Goal: Task Accomplishment & Management: Use online tool/utility

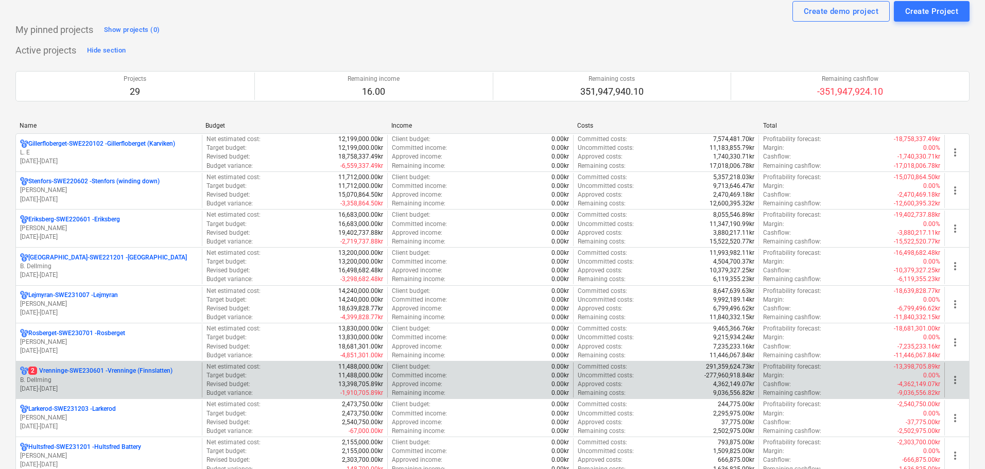
scroll to position [51, 0]
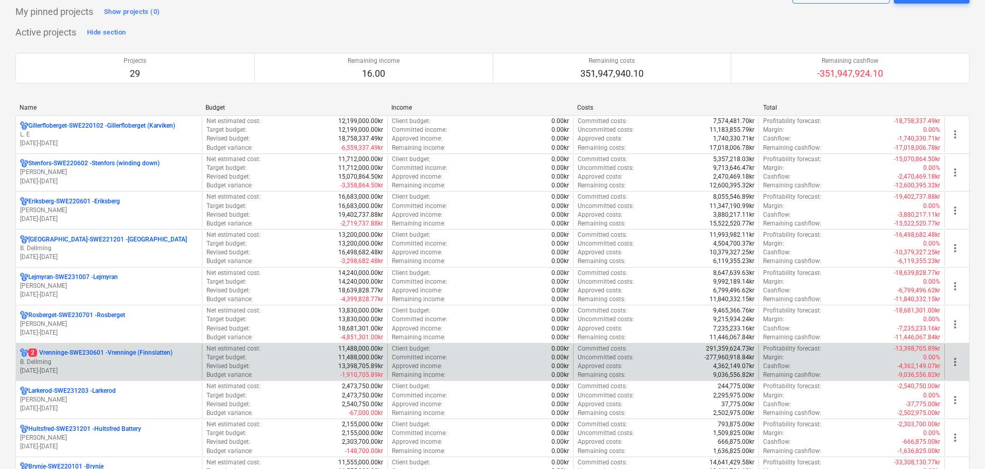
click at [118, 361] on p "B. Dellming" at bounding box center [109, 362] width 178 height 9
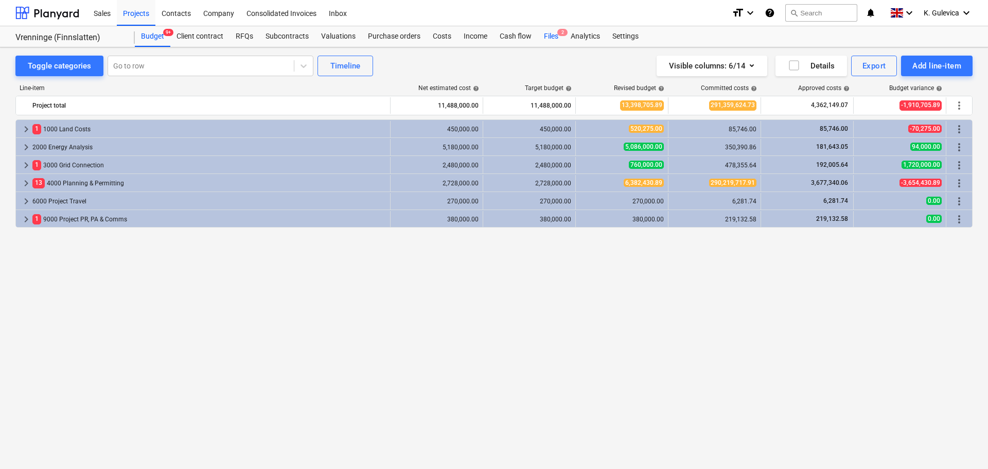
click at [554, 37] on div "Files 2" at bounding box center [551, 36] width 27 height 21
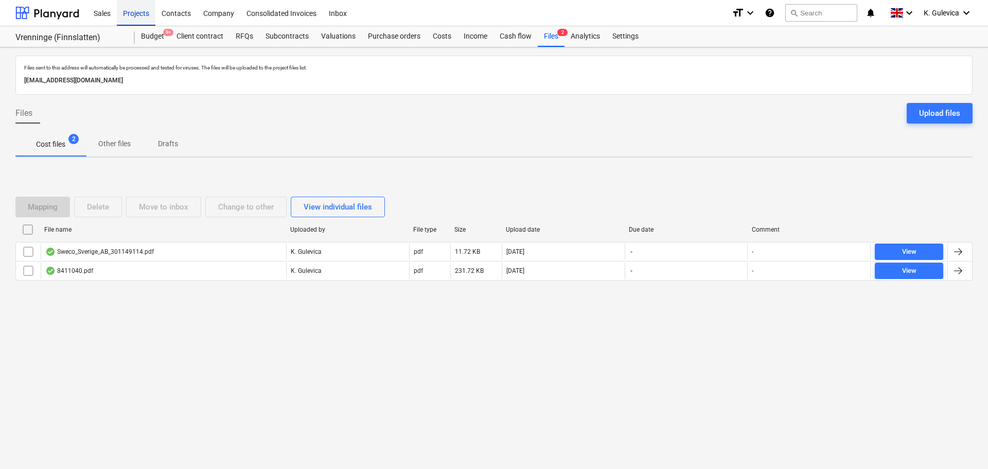
click at [125, 11] on div "Projects" at bounding box center [136, 12] width 39 height 26
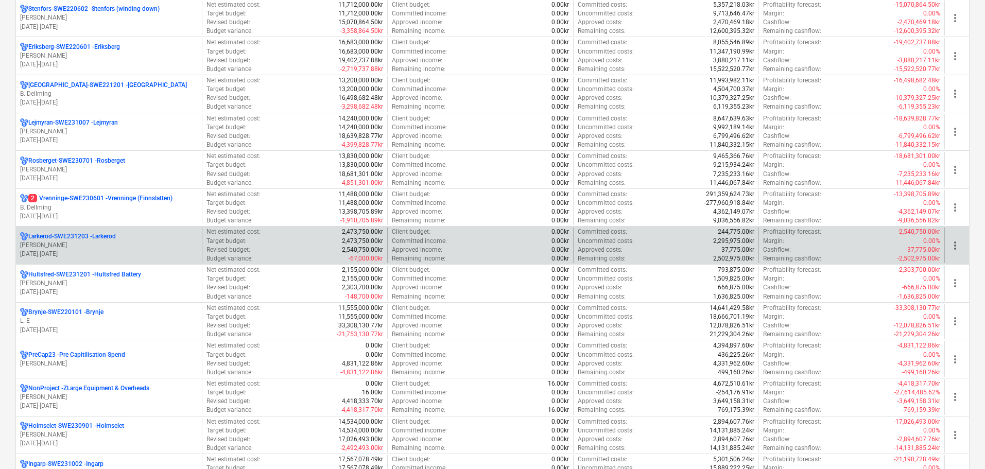
scroll to position [103, 0]
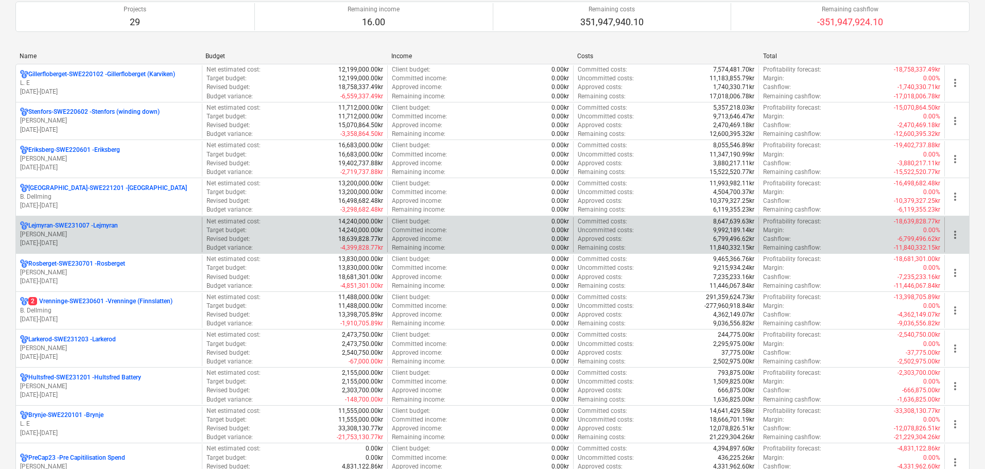
click at [111, 237] on p "[PERSON_NAME]" at bounding box center [109, 234] width 178 height 9
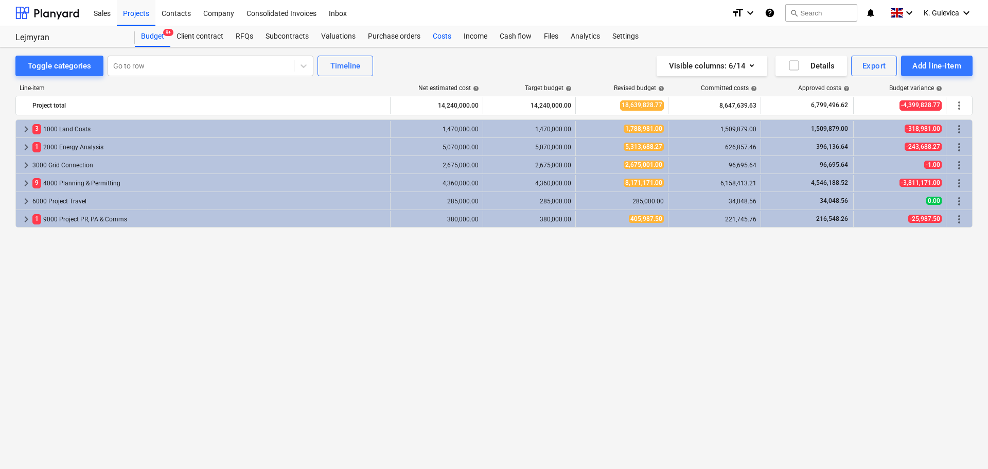
click at [441, 39] on div "Costs" at bounding box center [442, 36] width 31 height 21
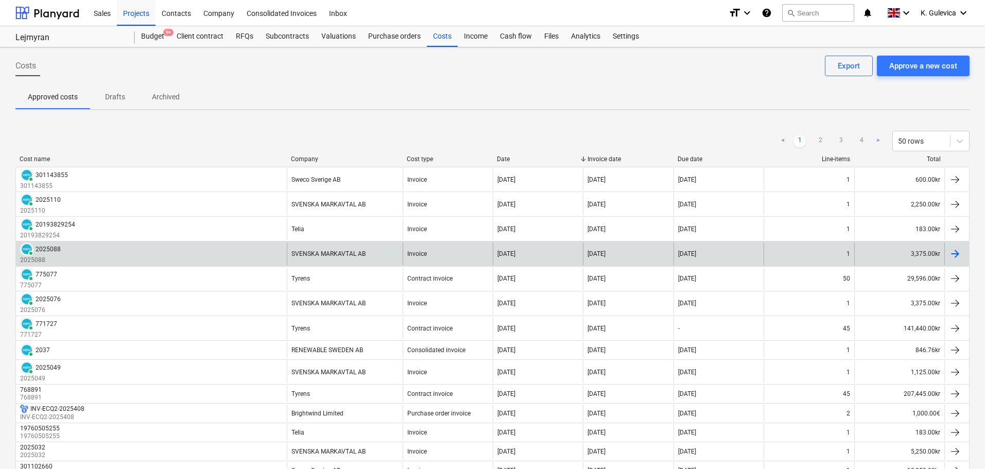
click at [377, 258] on div "SVENSKA MARKAVTAL AB" at bounding box center [345, 253] width 116 height 22
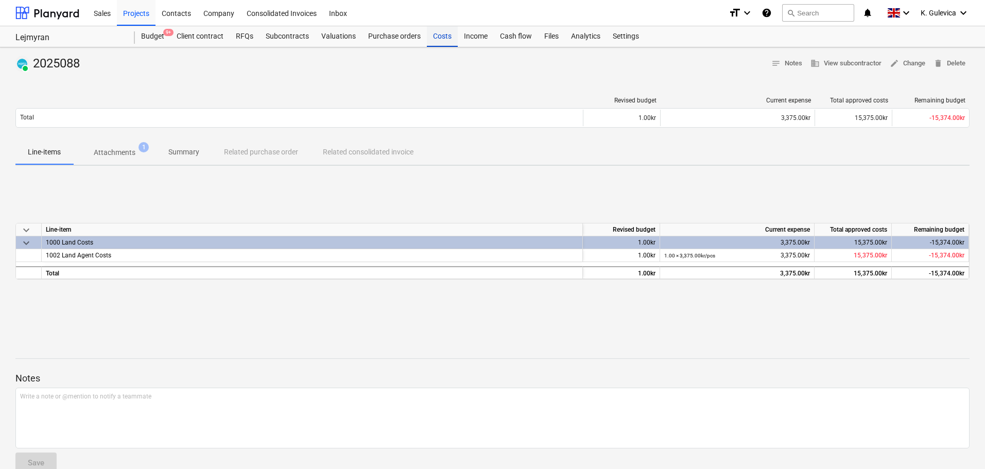
click at [438, 43] on div "Costs" at bounding box center [442, 36] width 31 height 21
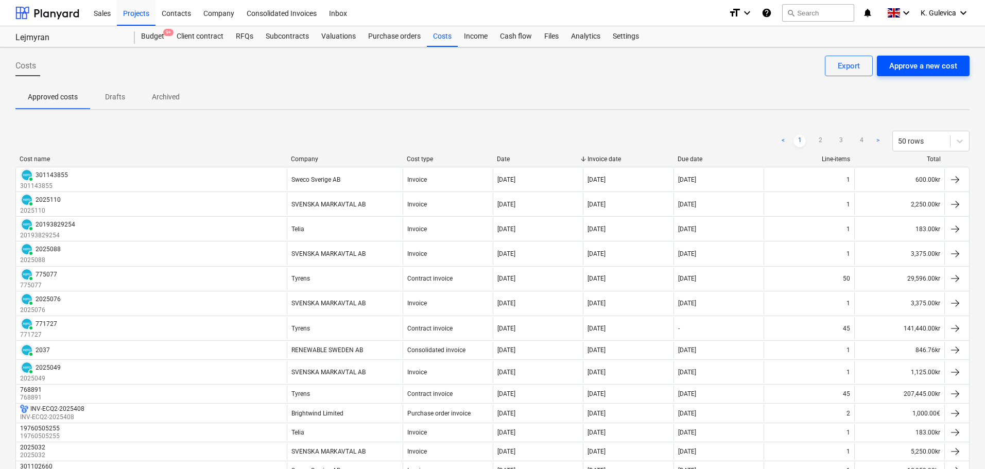
click at [919, 64] on div "Approve a new cost" at bounding box center [923, 65] width 68 height 13
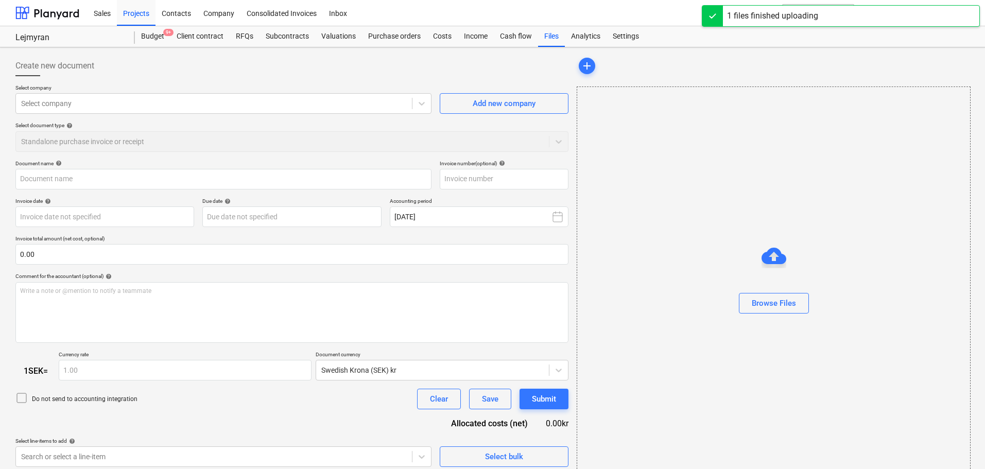
type input "Faktura_2025136_Galileo.pdf"
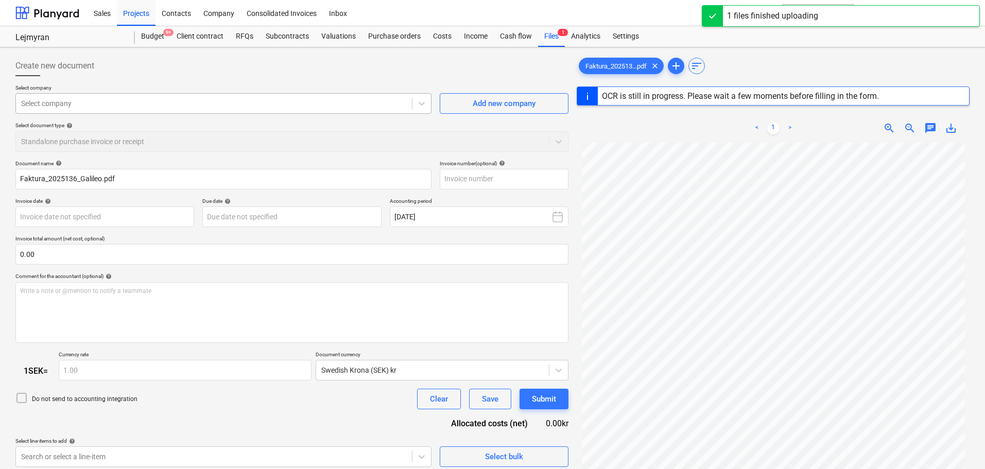
click at [163, 97] on div "Select company" at bounding box center [214, 103] width 396 height 14
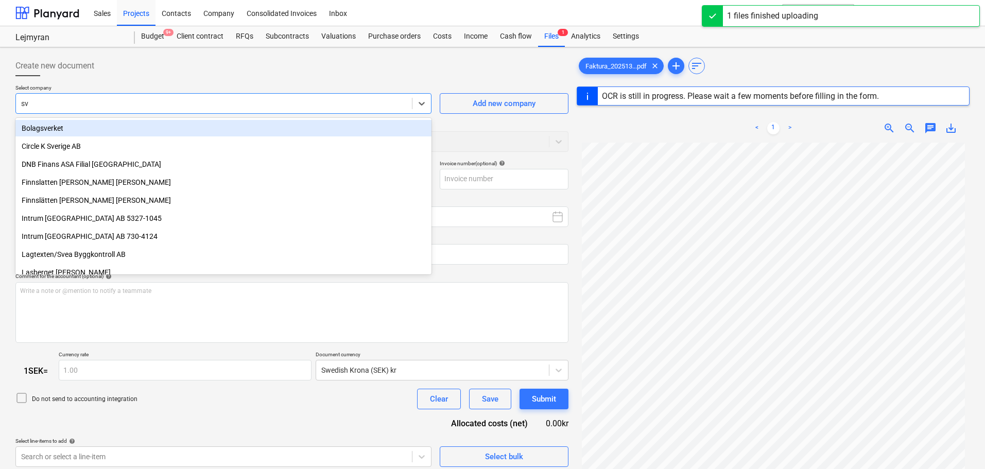
type input "sve"
type input "30"
type input "[DATE]"
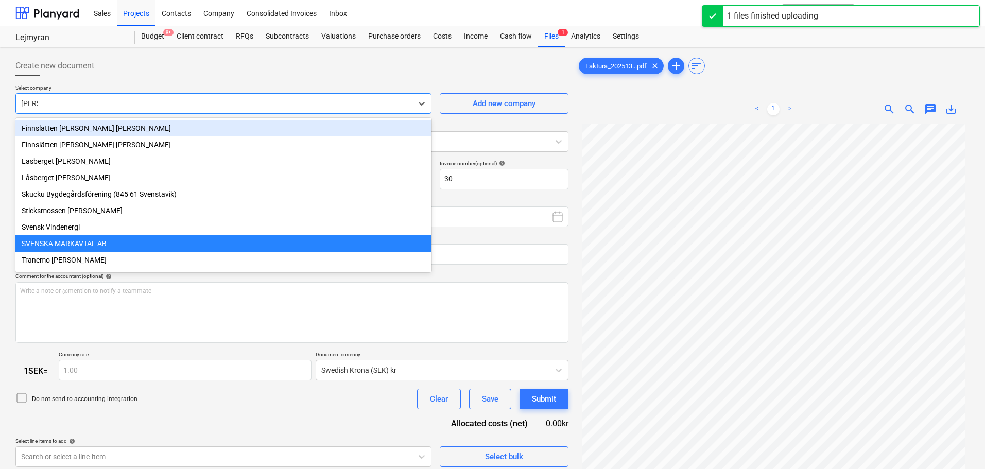
type input "svens"
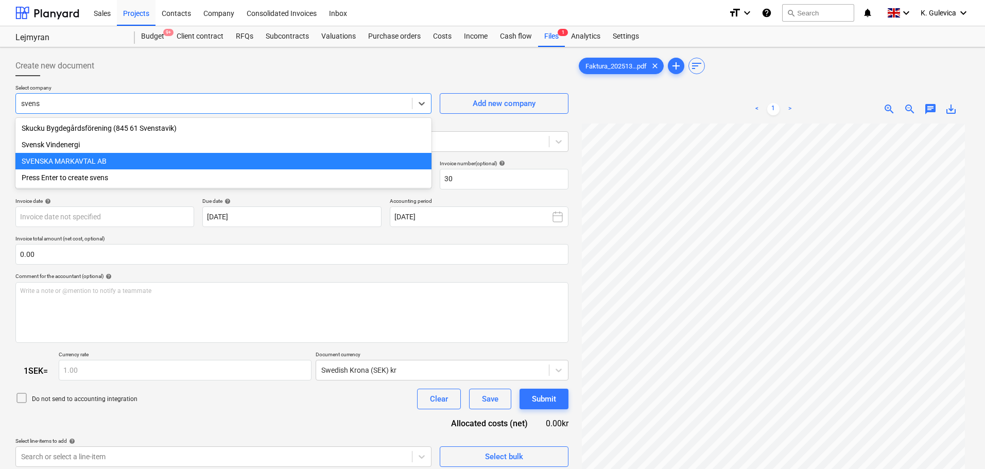
click at [74, 161] on div "SVENSKA MARKAVTAL AB" at bounding box center [223, 161] width 416 height 16
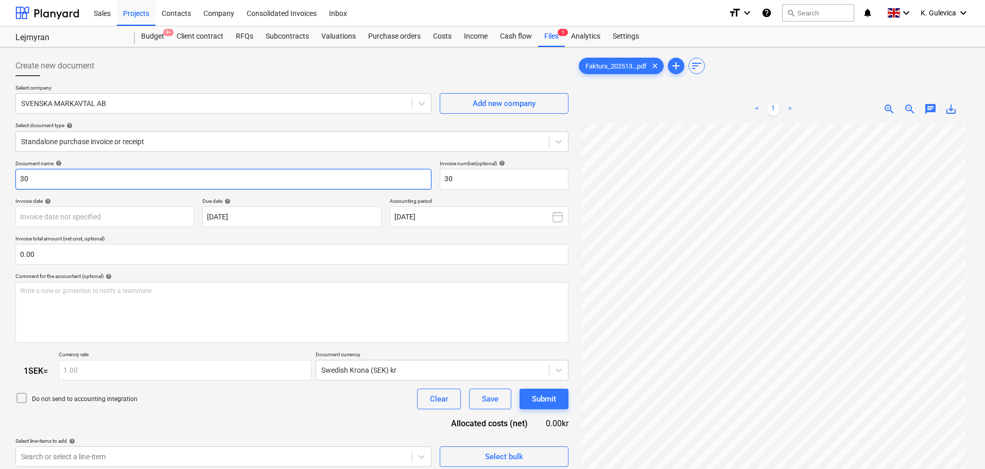
drag, startPoint x: 66, startPoint y: 181, endPoint x: -12, endPoint y: 180, distance: 78.7
click at [0, 180] on html "Sales Projects Contacts Company Consolidated Invoices Inbox format_size keyboar…" at bounding box center [492, 234] width 985 height 469
paste input "2025136"
type input "2025136"
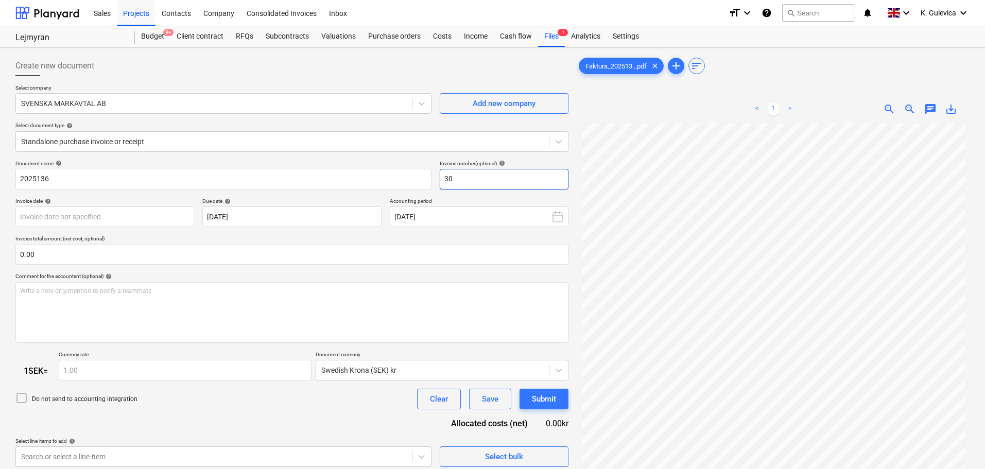
drag, startPoint x: 460, startPoint y: 185, endPoint x: 445, endPoint y: 182, distance: 15.2
click at [445, 182] on input "30" at bounding box center [504, 179] width 129 height 21
paste input "2025136"
type input "2025136"
click at [143, 216] on body "Sales Projects Contacts Company Consolidated Invoices Inbox format_size keyboar…" at bounding box center [492, 234] width 985 height 469
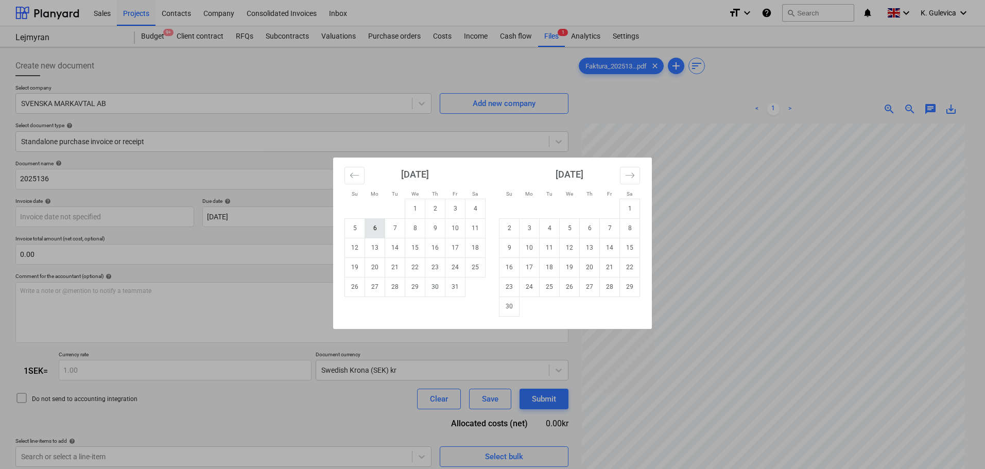
click at [376, 231] on td "6" at bounding box center [375, 228] width 20 height 20
type input "[DATE]"
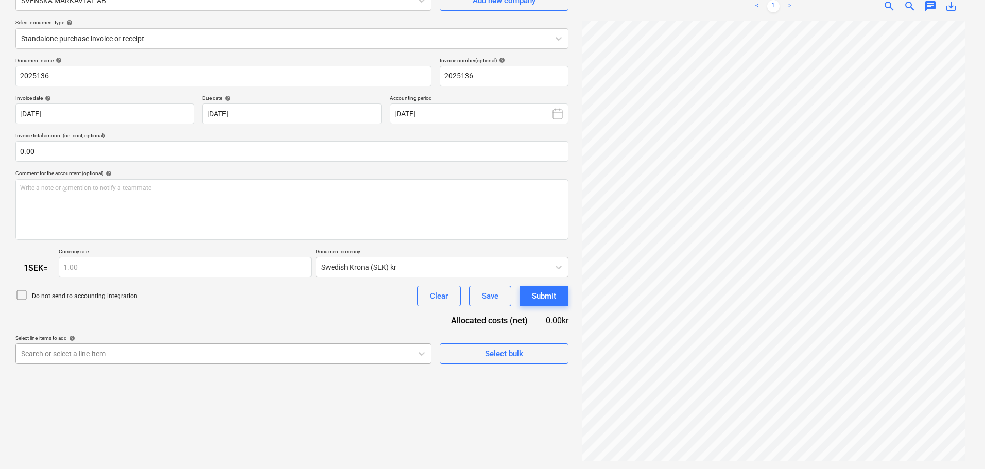
click at [287, 353] on body "Sales Projects Contacts Company Consolidated Invoices Inbox format_size keyboar…" at bounding box center [492, 131] width 985 height 469
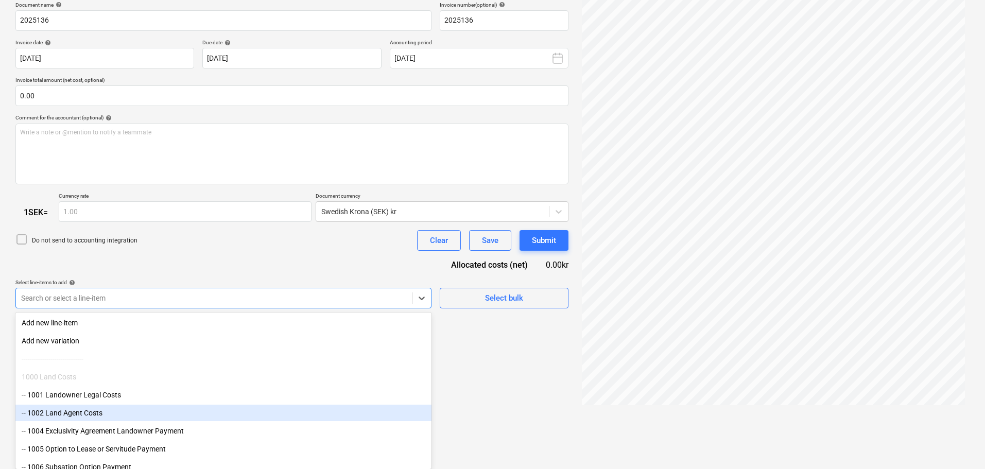
click at [92, 411] on div "-- 1002 Land Agent Costs" at bounding box center [223, 413] width 416 height 16
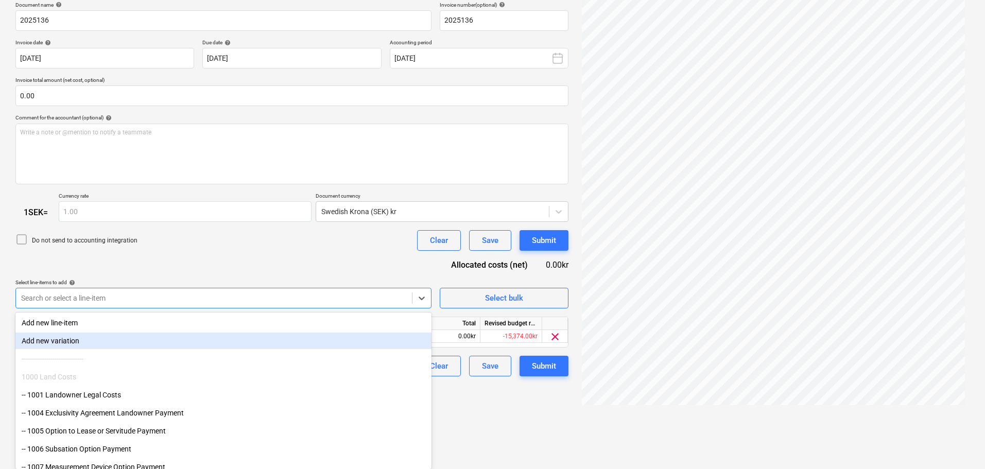
click at [196, 239] on div "Document name help 2025136 Invoice number (optional) help 2025136 Invoice date …" at bounding box center [291, 189] width 553 height 375
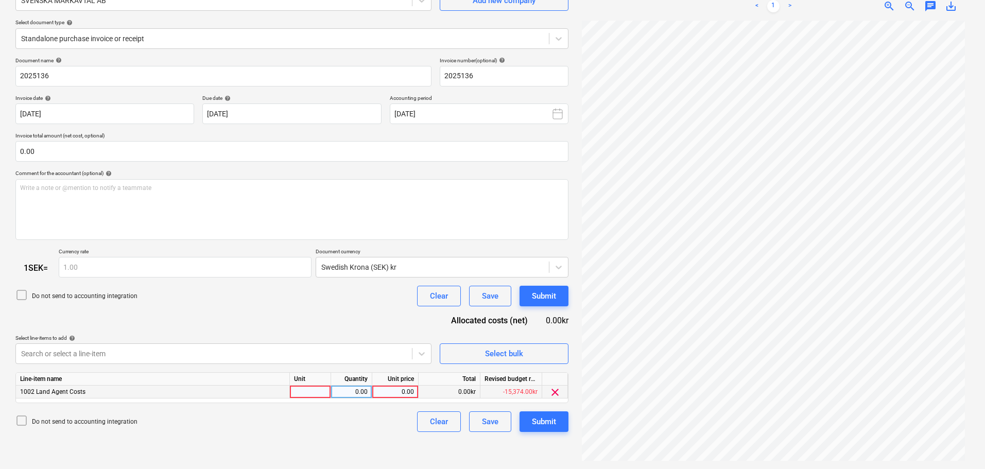
click at [400, 392] on div "0.00" at bounding box center [395, 391] width 38 height 13
type input "1500"
click at [538, 420] on div "Submit" at bounding box center [544, 421] width 24 height 13
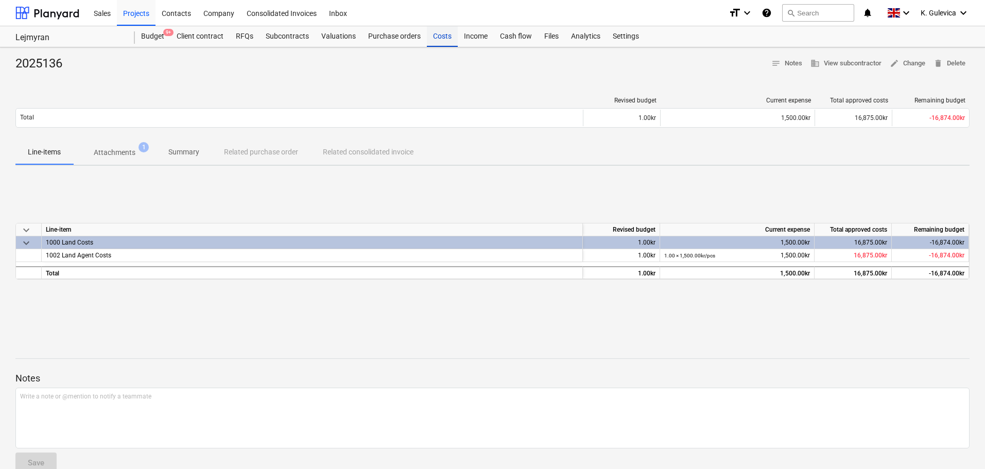
click at [445, 42] on div "Costs" at bounding box center [442, 36] width 31 height 21
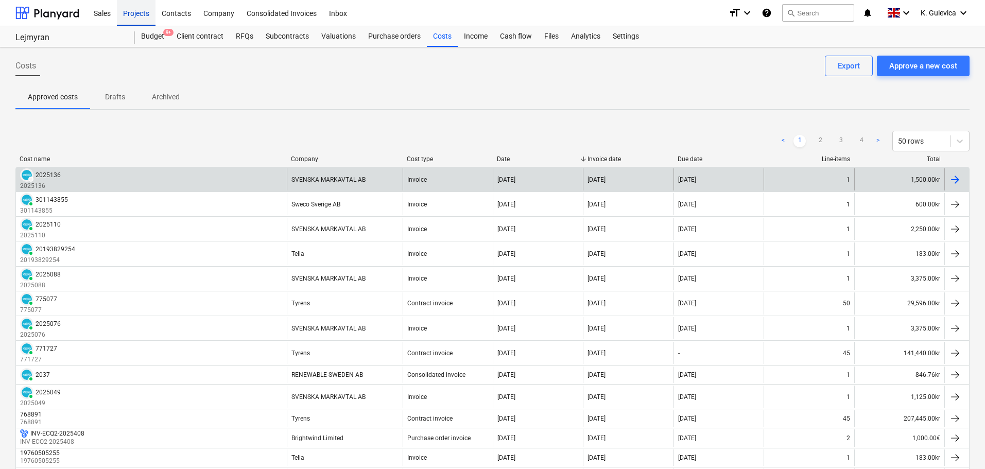
click at [138, 19] on div "Projects" at bounding box center [136, 12] width 39 height 26
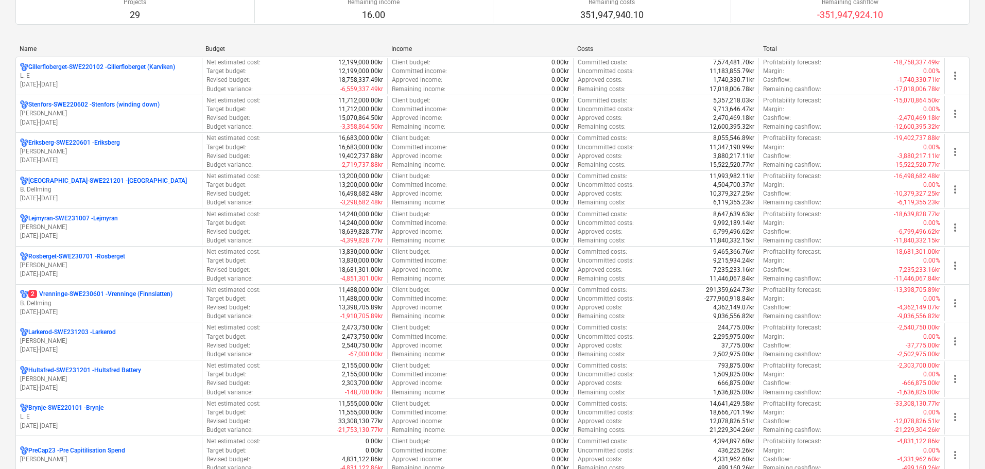
scroll to position [103, 0]
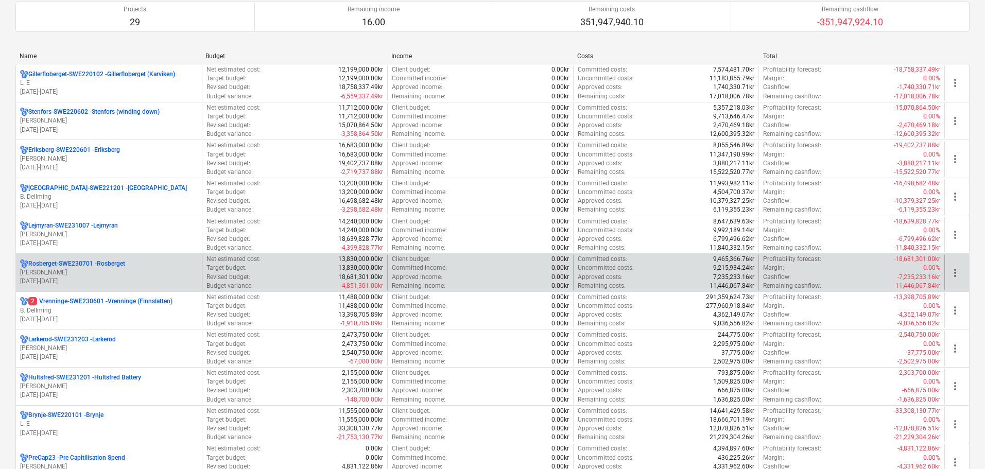
click at [73, 269] on p "[PERSON_NAME]" at bounding box center [109, 272] width 178 height 9
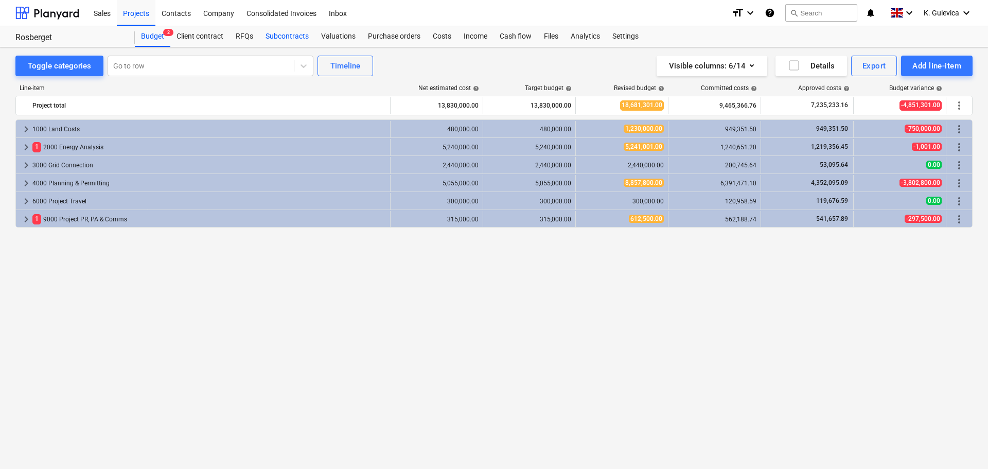
click at [289, 37] on div "Subcontracts" at bounding box center [287, 36] width 56 height 21
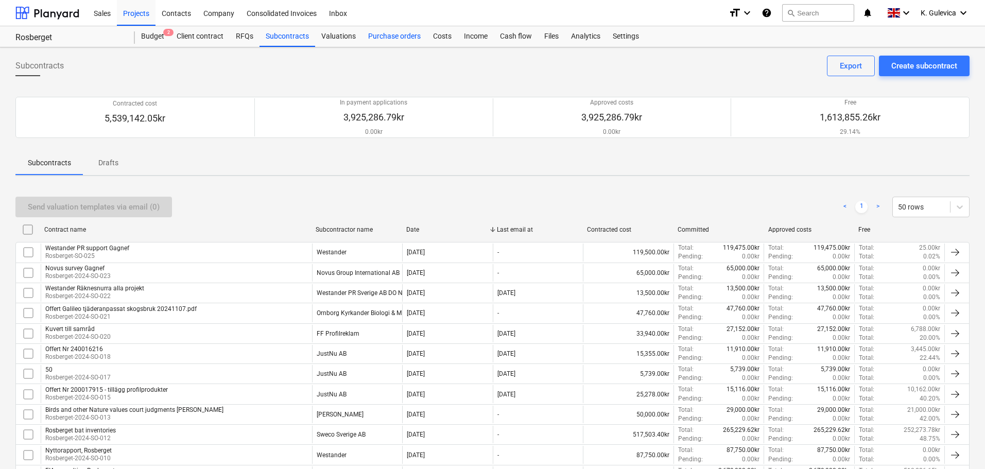
click at [380, 35] on div "Purchase orders" at bounding box center [394, 36] width 65 height 21
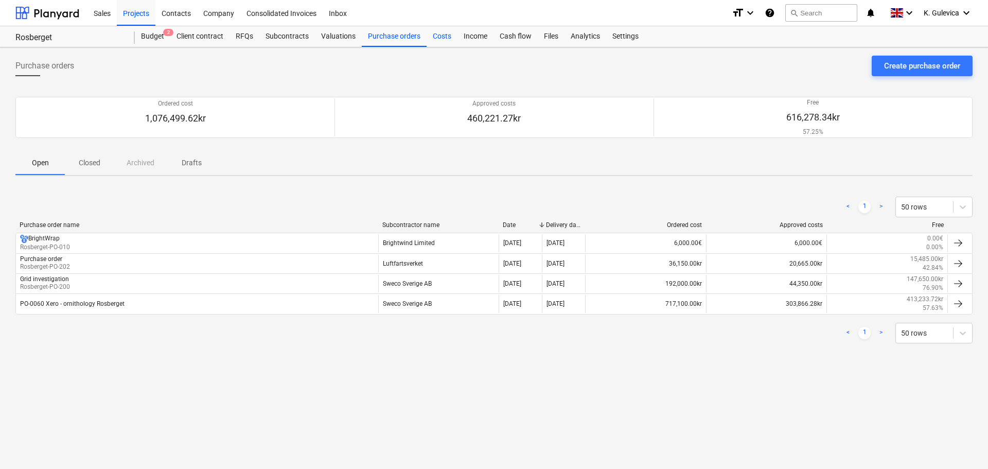
click at [443, 38] on div "Costs" at bounding box center [442, 36] width 31 height 21
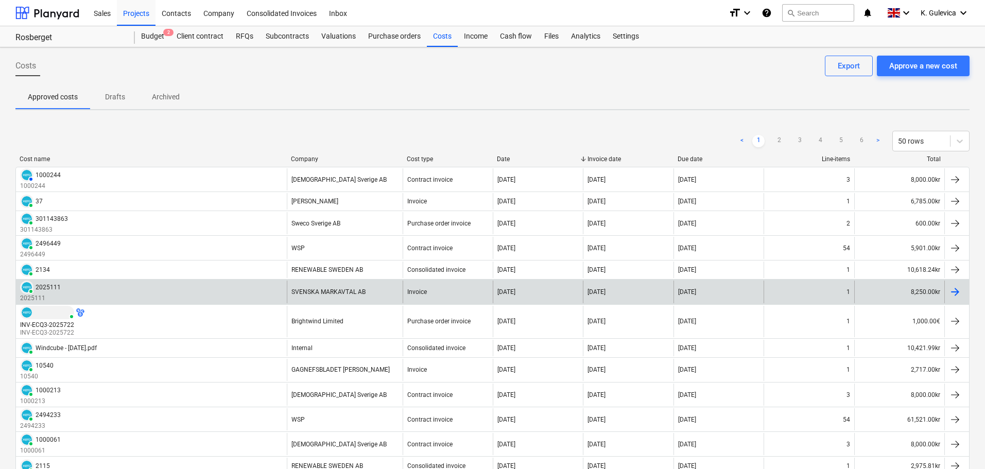
click at [353, 296] on div "SVENSKA MARKAVTAL AB" at bounding box center [345, 291] width 116 height 22
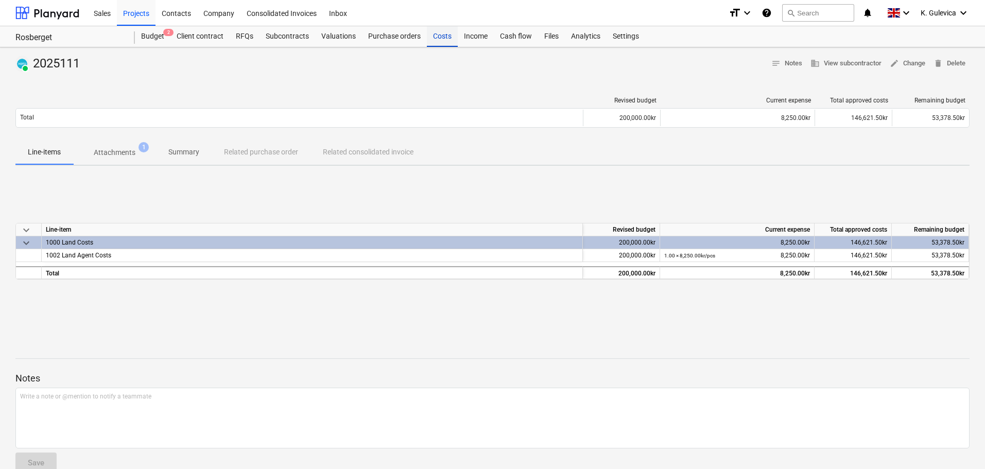
click at [445, 36] on div "Costs" at bounding box center [442, 36] width 31 height 21
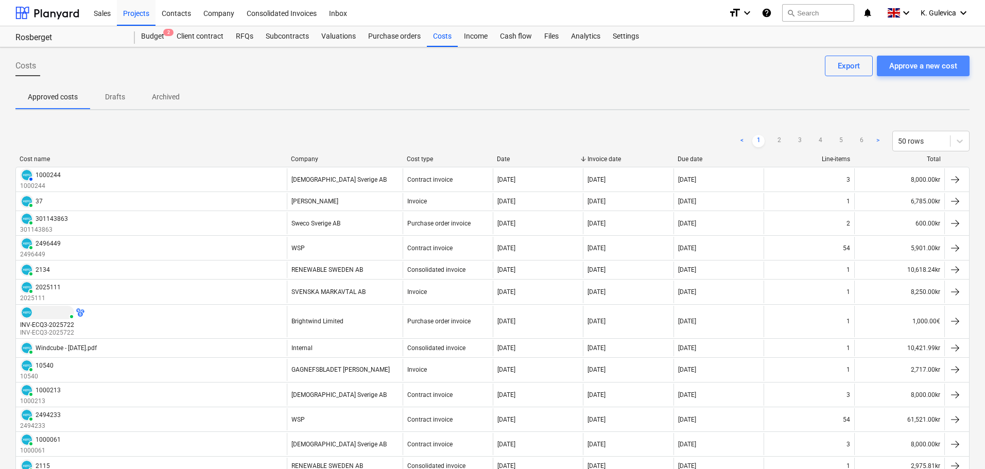
click at [911, 70] on div "Approve a new cost" at bounding box center [923, 65] width 68 height 13
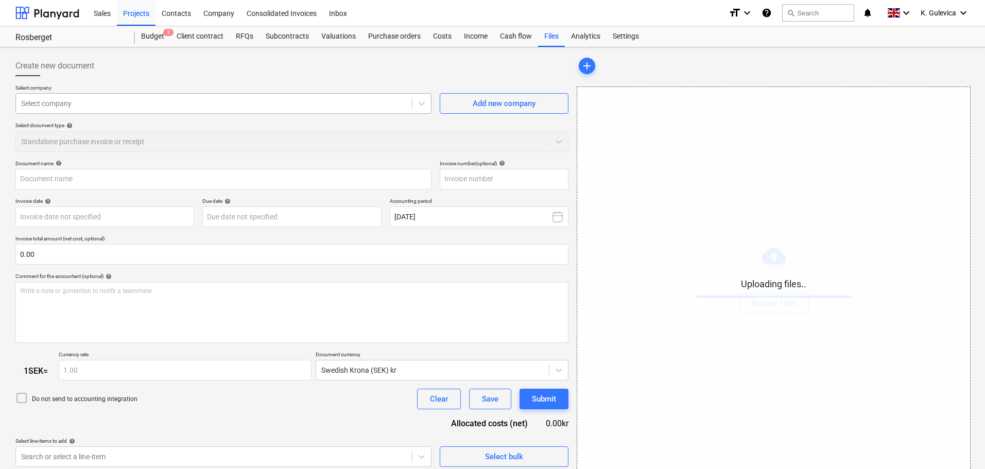
click at [266, 100] on div at bounding box center [213, 103] width 385 height 10
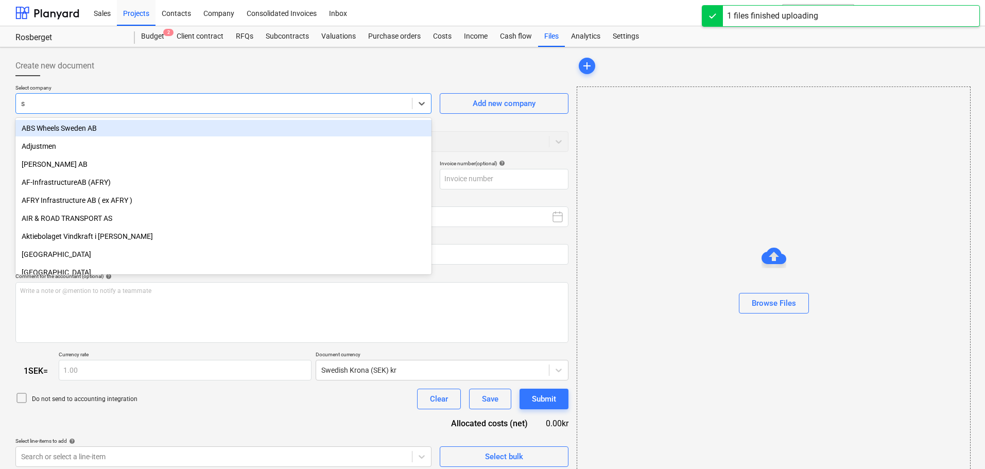
type input "sv"
type input "Faktura_2025137_Galileo.pdf"
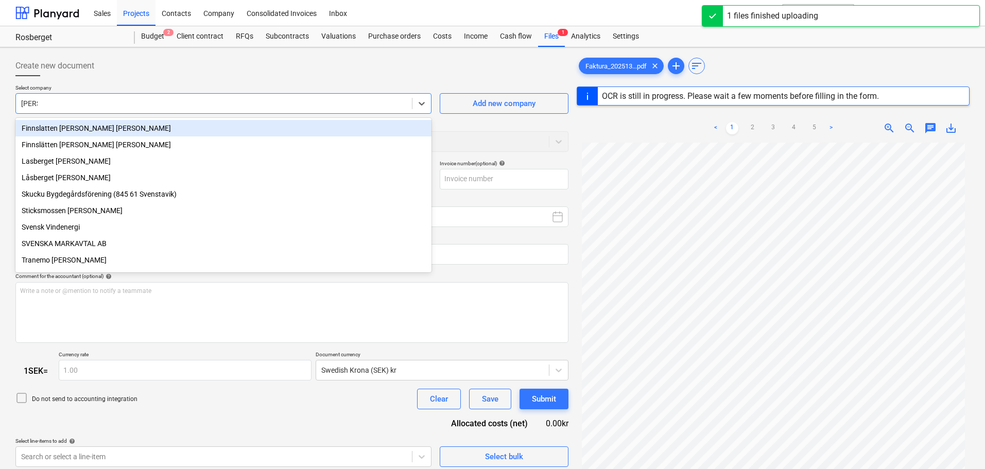
type input "svens"
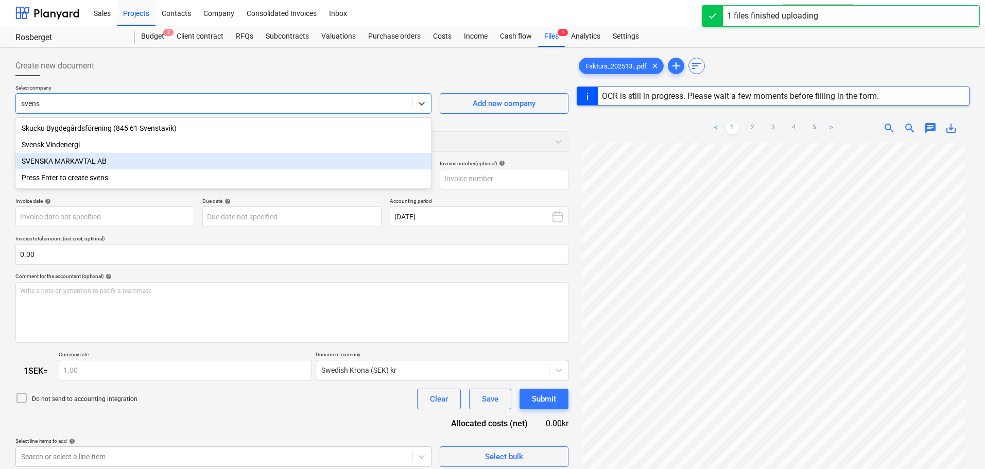
click at [135, 165] on div "SVENSKA MARKAVTAL AB" at bounding box center [223, 161] width 416 height 16
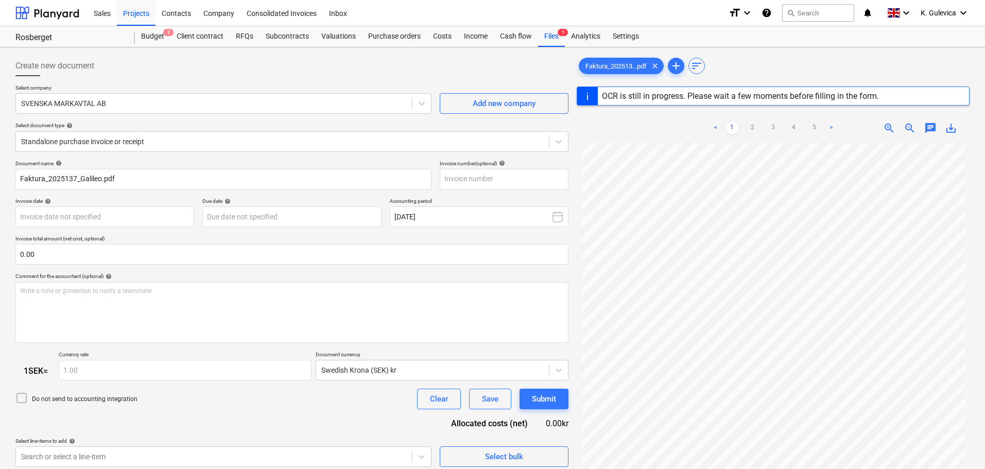
type input "[DATE]"
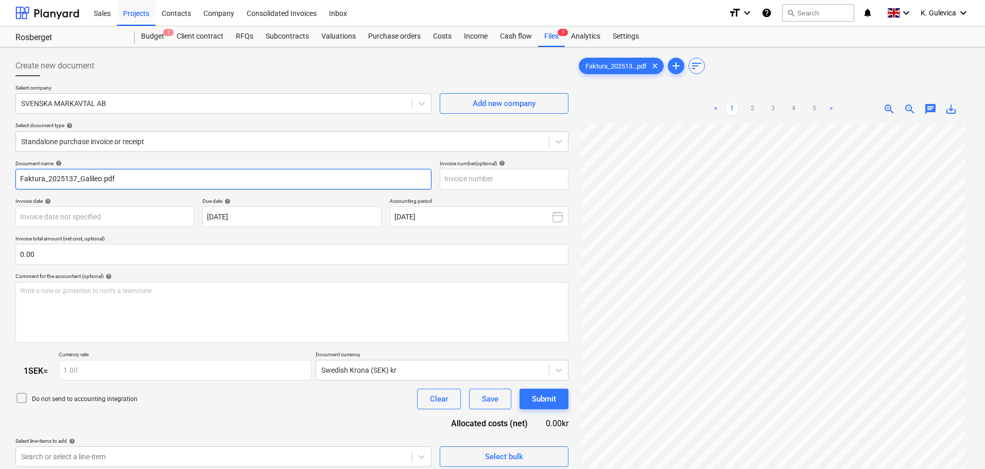
drag, startPoint x: 46, startPoint y: 178, endPoint x: 2, endPoint y: 176, distance: 44.3
click at [2, 176] on div "Create new document Select company SVENSKA MARKAVTAL AB Add new company Select …" at bounding box center [492, 309] width 985 height 524
drag, startPoint x: 101, startPoint y: 177, endPoint x: 49, endPoint y: 177, distance: 52.0
click at [49, 177] on input "2025137_Galileo.pdf" at bounding box center [223, 179] width 416 height 21
drag, startPoint x: 67, startPoint y: 179, endPoint x: 4, endPoint y: 179, distance: 63.3
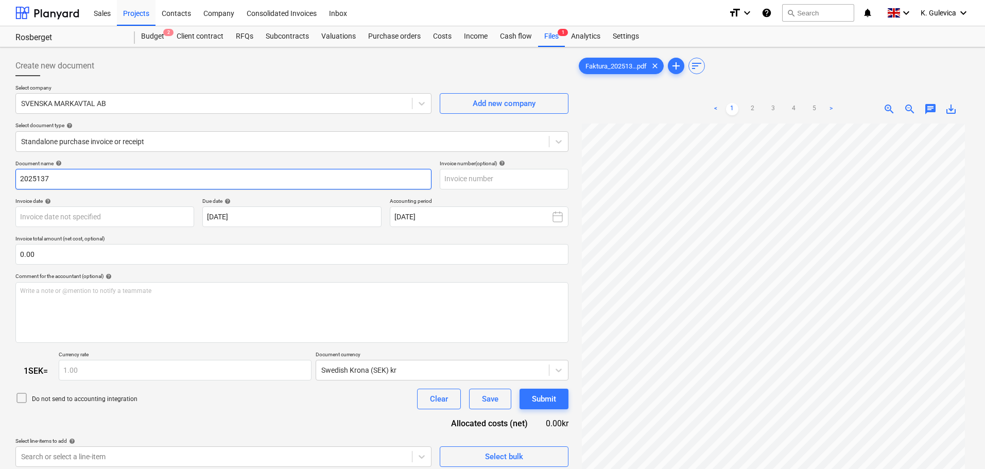
click at [4, 179] on div "Create new document Select company SVENSKA MARKAVTAL AB Add new company Select …" at bounding box center [492, 309] width 985 height 524
type input "2025137"
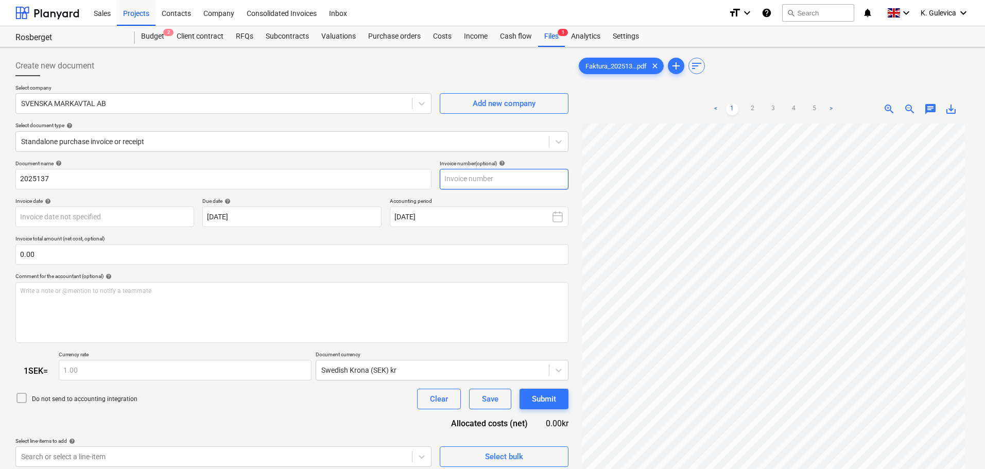
click at [472, 173] on input "text" at bounding box center [504, 179] width 129 height 21
paste input "2025137"
type input "2025137"
click at [77, 208] on body "Sales Projects Contacts Company Consolidated Invoices Inbox format_size keyboar…" at bounding box center [492, 234] width 985 height 469
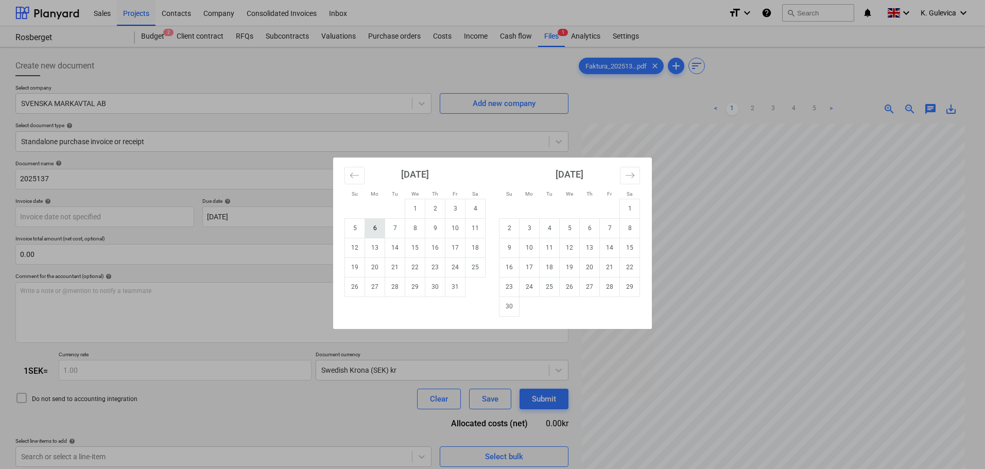
click at [378, 226] on td "6" at bounding box center [375, 228] width 20 height 20
type input "[DATE]"
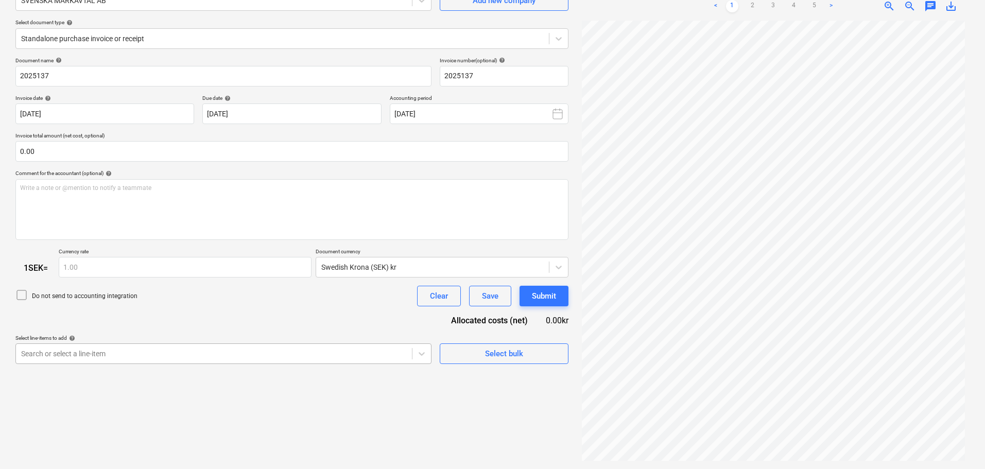
scroll to position [159, 0]
click at [242, 355] on body "Sales Projects Contacts Company Consolidated Invoices Inbox format_size keyboar…" at bounding box center [492, 131] width 985 height 469
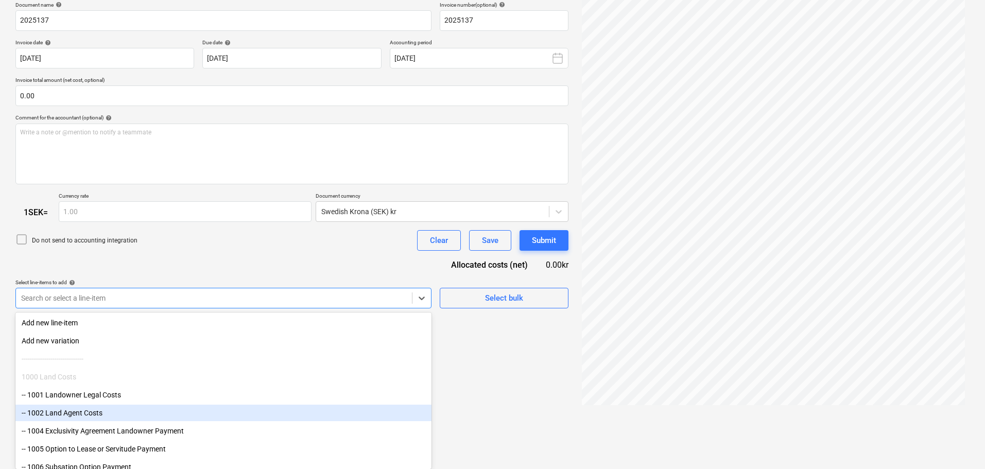
click at [85, 411] on div "-- 1002 Land Agent Costs" at bounding box center [223, 413] width 416 height 16
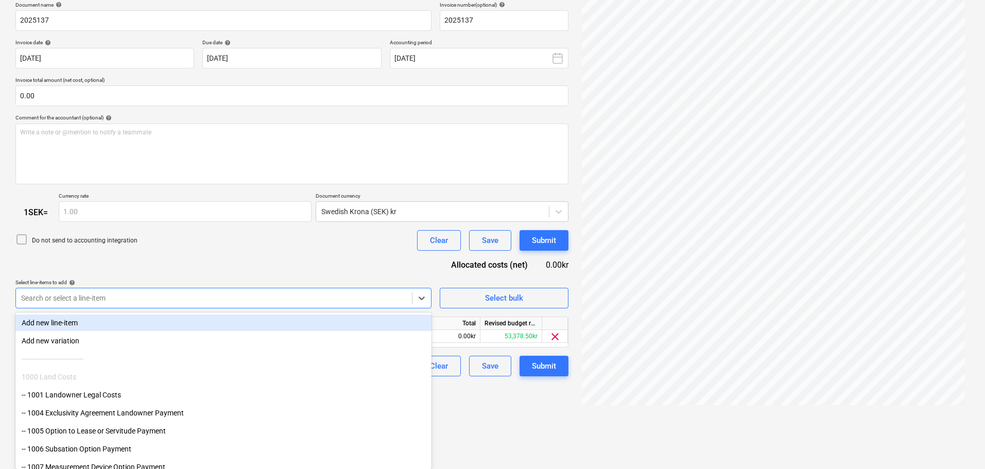
click at [225, 271] on div "Document name help 2025137 Invoice number (optional) help 2025137 Invoice date …" at bounding box center [291, 189] width 553 height 375
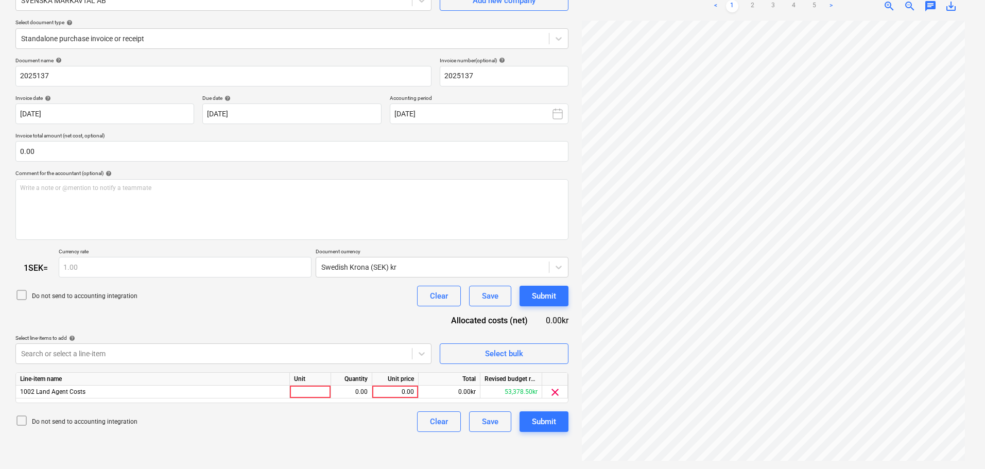
scroll to position [103, 0]
click at [397, 394] on div "0.00" at bounding box center [395, 391] width 38 height 13
type input "36962.25"
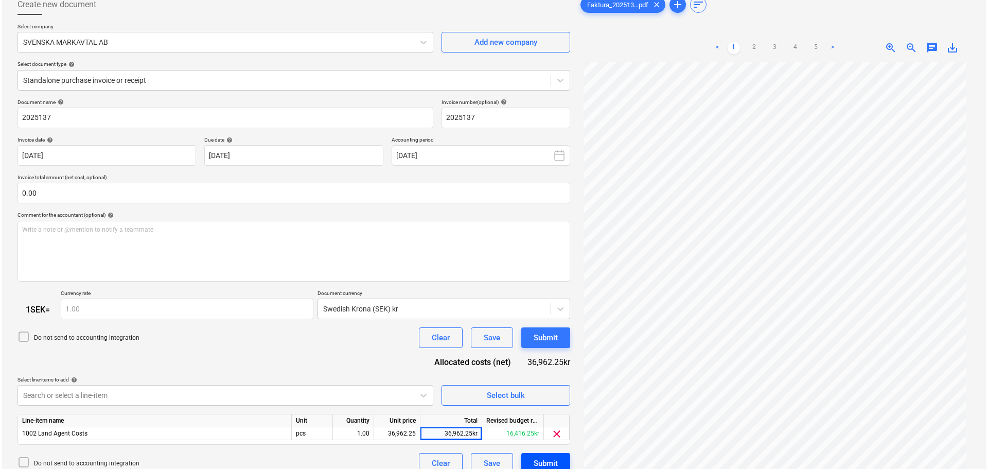
scroll to position [103, 0]
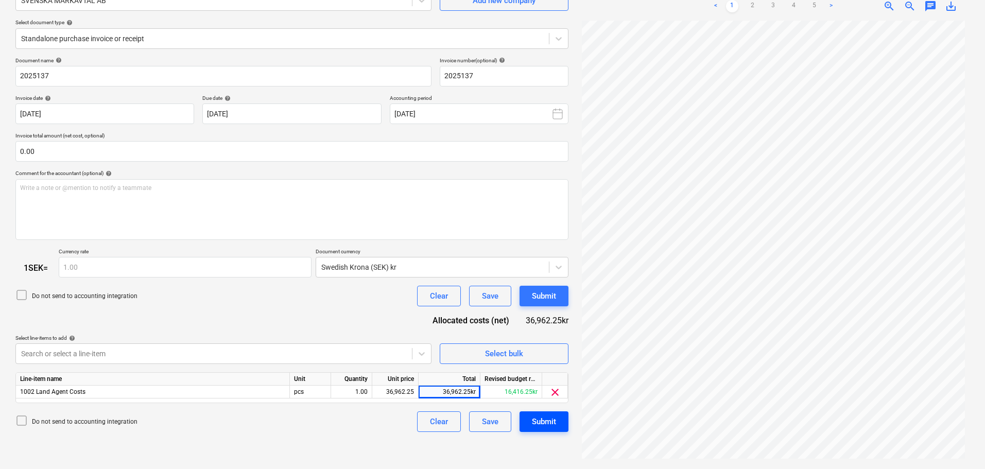
click at [553, 424] on div "Submit" at bounding box center [544, 421] width 24 height 13
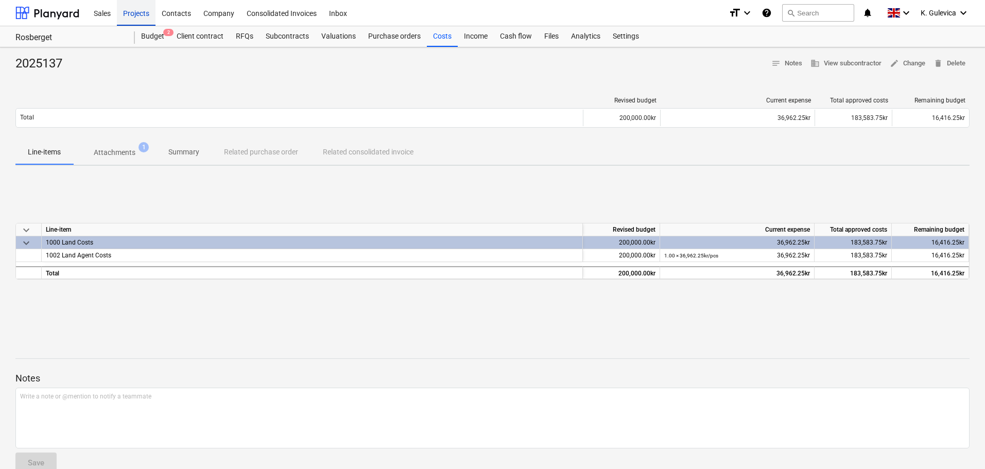
click at [135, 17] on div "Projects" at bounding box center [136, 12] width 39 height 26
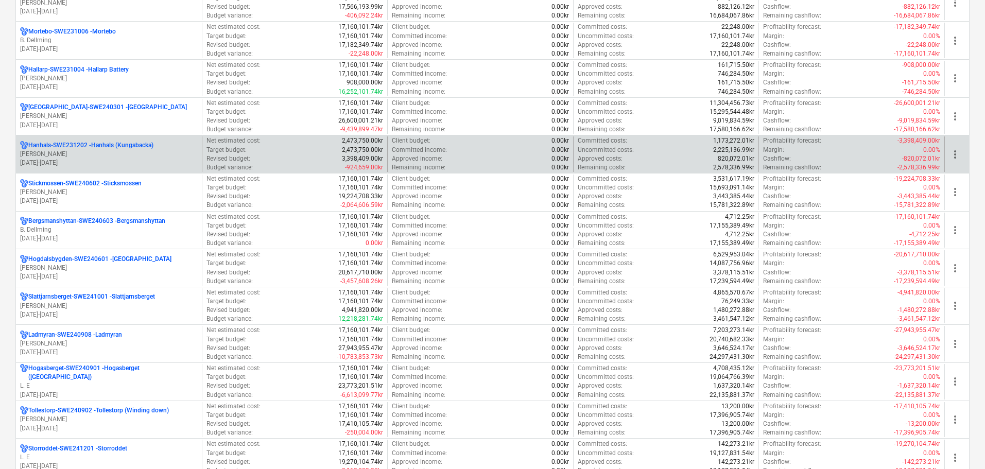
scroll to position [721, 0]
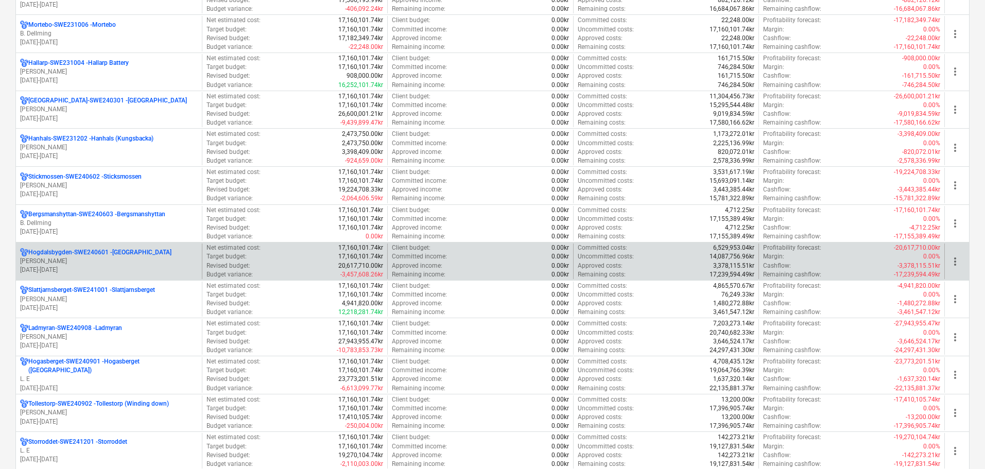
click at [150, 255] on p "[GEOGRAPHIC_DATA]-SWE240601 - [GEOGRAPHIC_DATA]" at bounding box center [99, 252] width 143 height 9
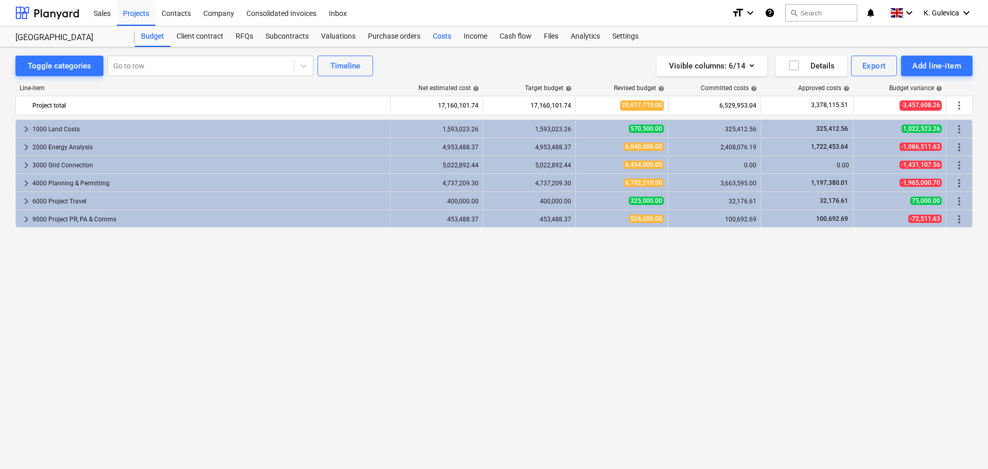
click at [443, 36] on div "Costs" at bounding box center [442, 36] width 31 height 21
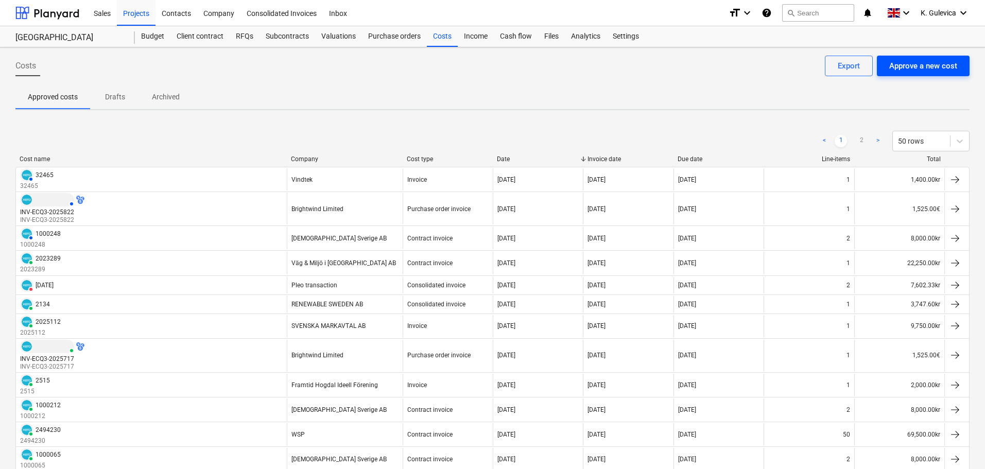
click at [928, 67] on div "Approve a new cost" at bounding box center [923, 65] width 68 height 13
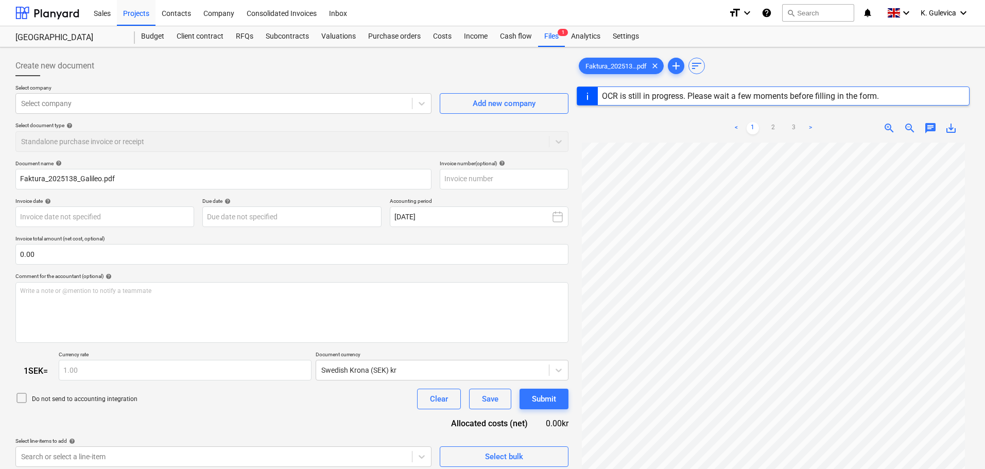
type input "30"
type input "[DATE]"
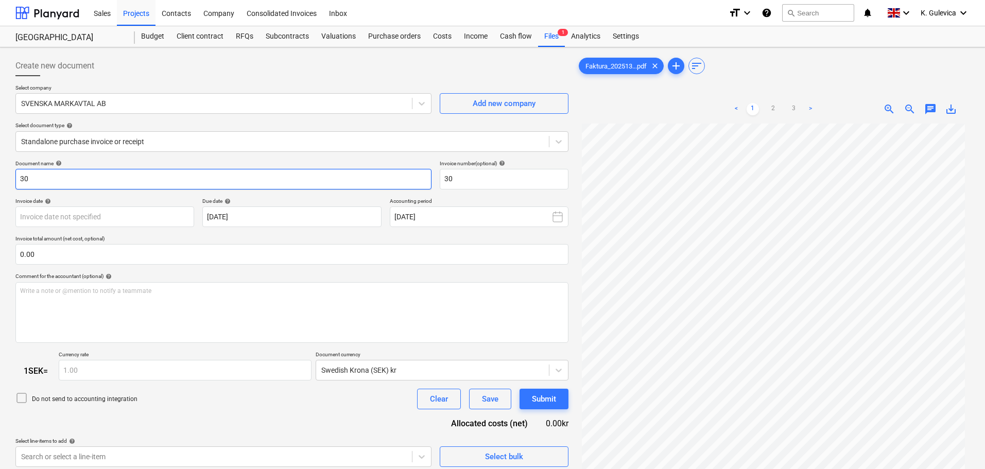
click at [126, 179] on input "30" at bounding box center [223, 179] width 416 height 21
type input "3"
drag, startPoint x: 45, startPoint y: 177, endPoint x: 11, endPoint y: 177, distance: 34.0
click at [11, 177] on div "Create new document Select company SVENSKA MARKAVTAL AB Add new company Select …" at bounding box center [492, 309] width 985 height 524
type input "2025138"
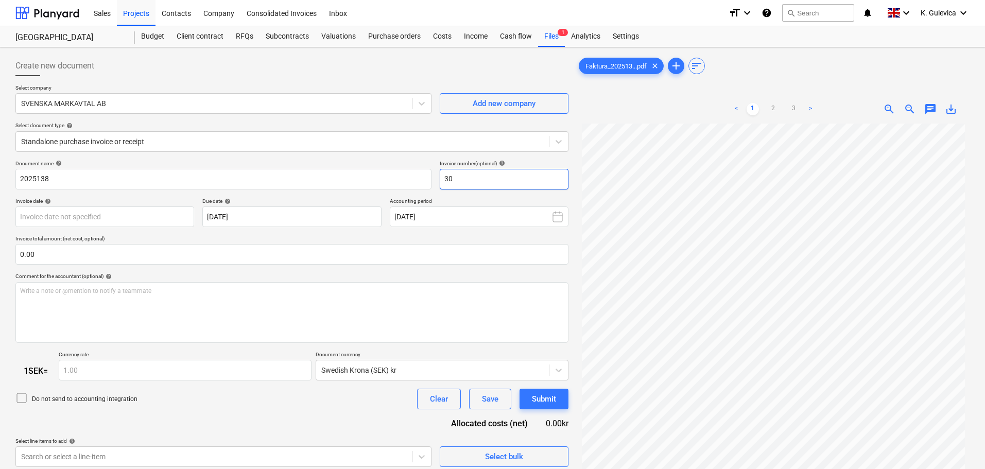
drag, startPoint x: 448, startPoint y: 177, endPoint x: 459, endPoint y: 176, distance: 10.8
click at [446, 176] on input "30" at bounding box center [504, 179] width 129 height 21
paste input "2025138"
type input "2025138"
click at [159, 214] on body "Sales Projects Contacts Company Consolidated Invoices Inbox format_size keyboar…" at bounding box center [492, 234] width 985 height 469
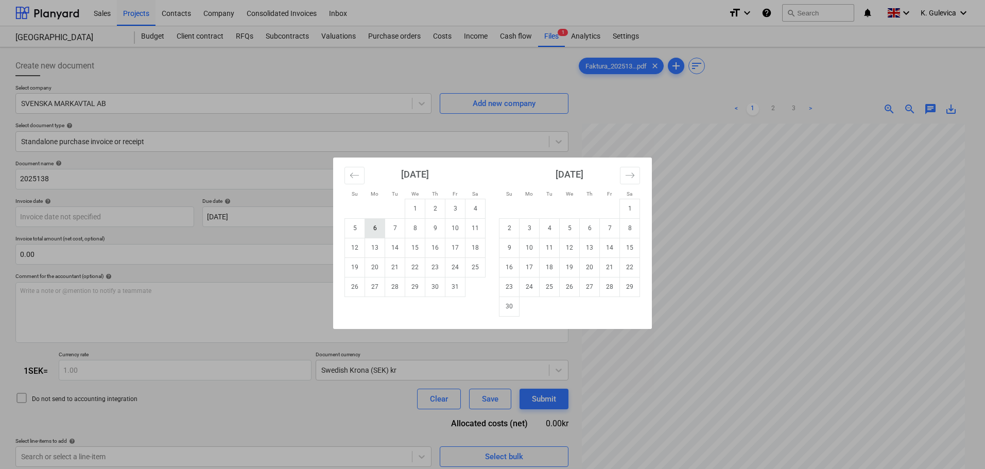
click at [373, 229] on td "6" at bounding box center [375, 228] width 20 height 20
type input "[DATE]"
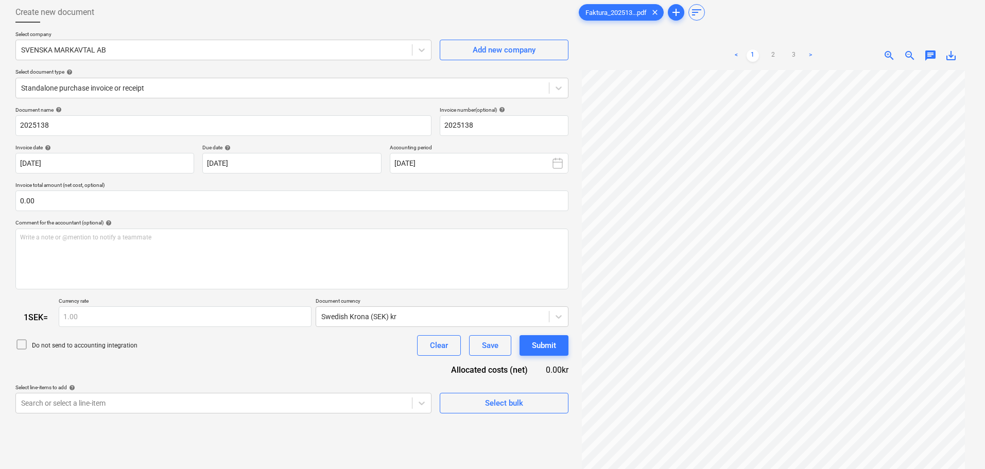
scroll to position [103, 0]
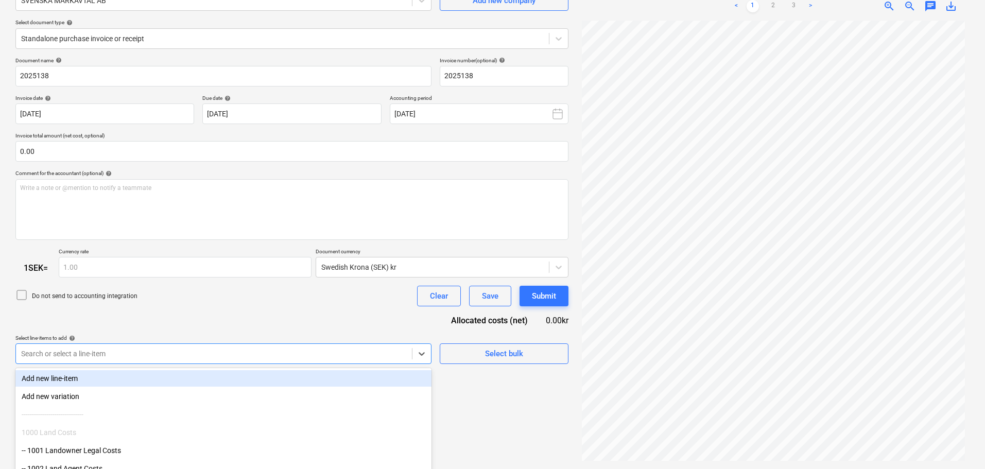
click at [259, 354] on body "Sales Projects Contacts Company Consolidated Invoices Inbox format_size keyboar…" at bounding box center [492, 131] width 985 height 469
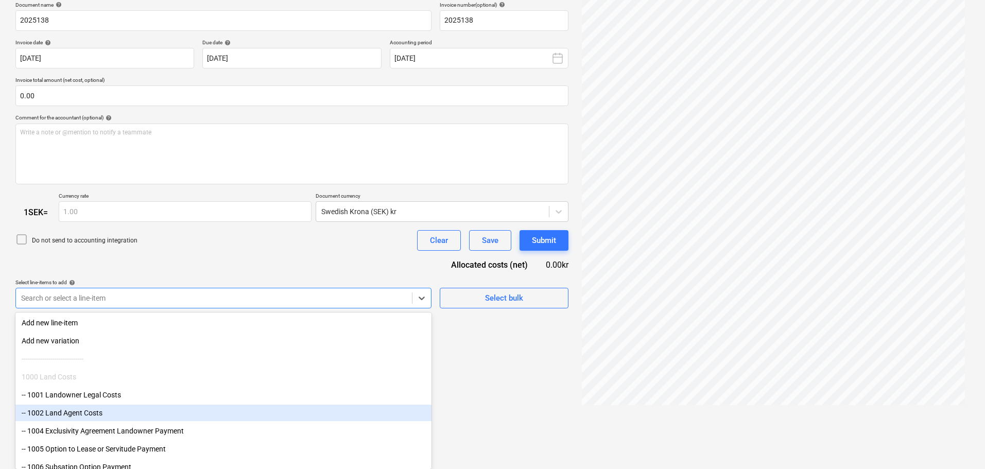
click at [102, 416] on div "-- 1002 Land Agent Costs" at bounding box center [223, 413] width 416 height 16
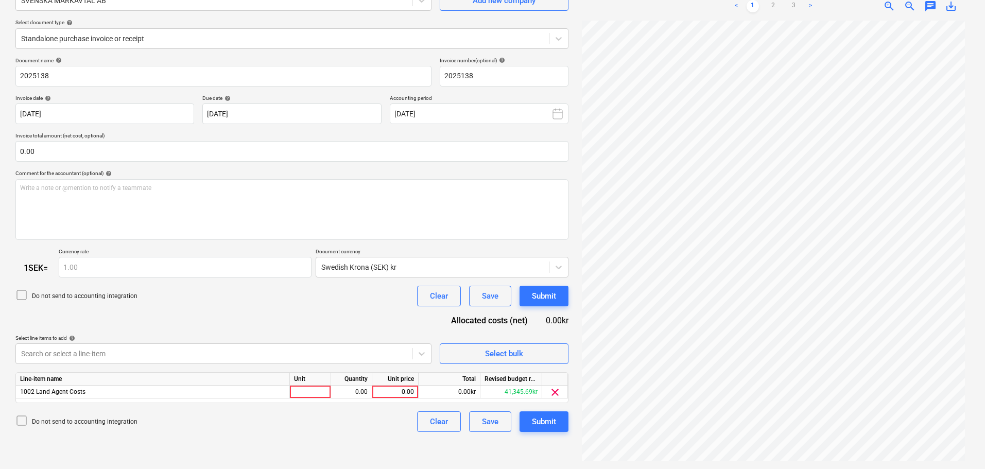
scroll to position [103, 0]
click at [256, 259] on div "Document name help 2025138 Invoice number (optional) help 2025138 Invoice date …" at bounding box center [291, 244] width 553 height 375
click at [403, 391] on div "0.00" at bounding box center [395, 391] width 38 height 13
type input "3851.75"
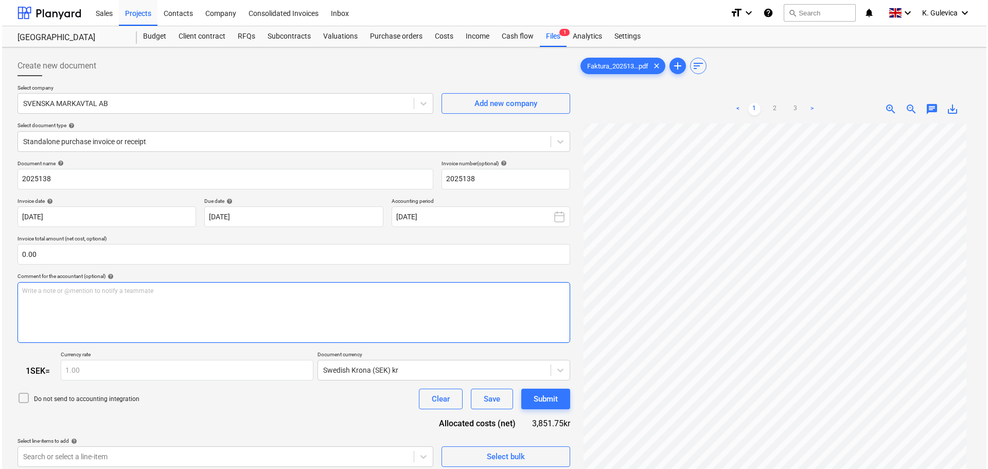
scroll to position [103, 0]
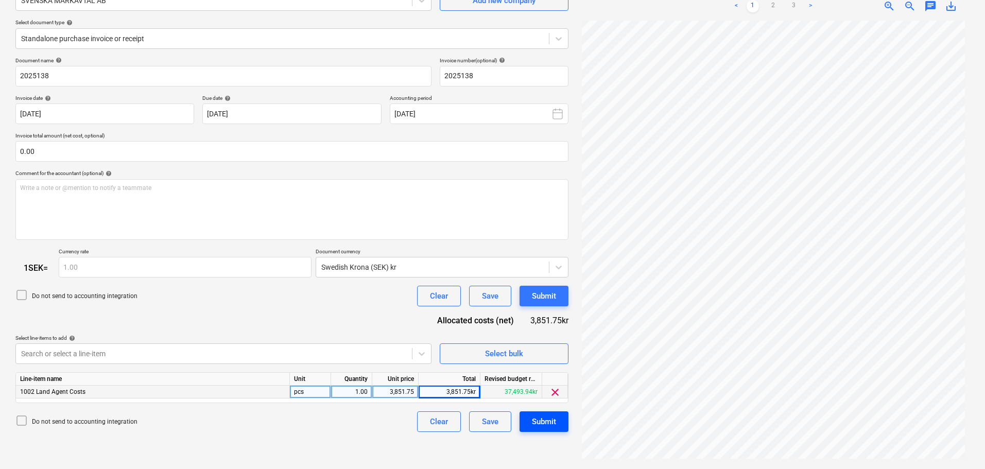
click at [551, 417] on div "Submit" at bounding box center [544, 421] width 24 height 13
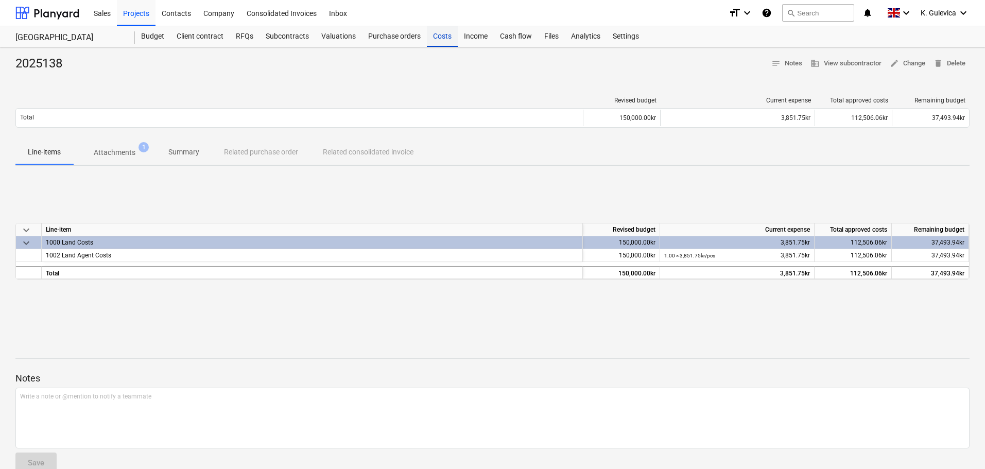
drag, startPoint x: 433, startPoint y: 39, endPoint x: 445, endPoint y: 46, distance: 14.6
click at [433, 39] on div "Costs" at bounding box center [442, 36] width 31 height 21
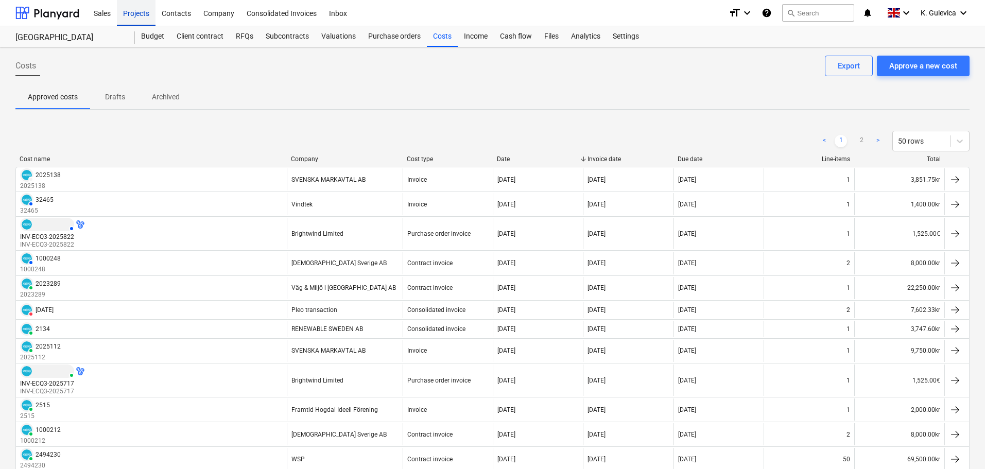
click at [142, 9] on div "Projects" at bounding box center [136, 12] width 39 height 26
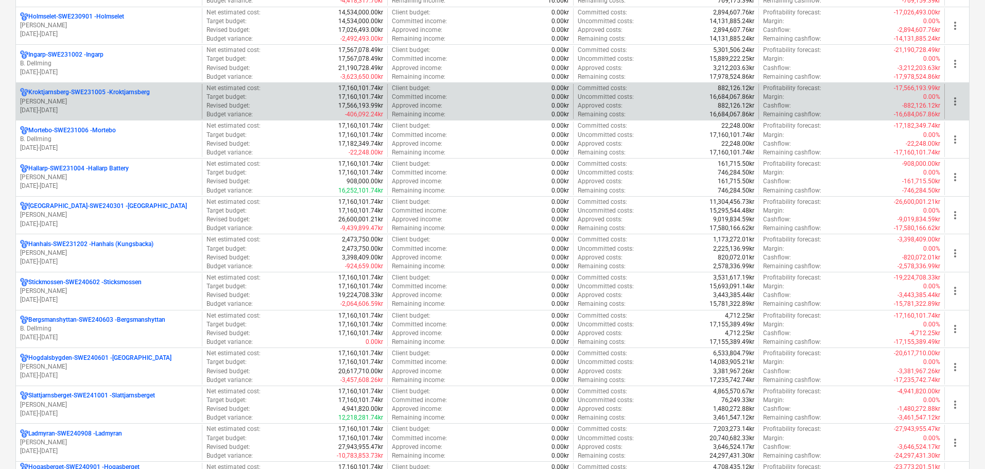
scroll to position [618, 0]
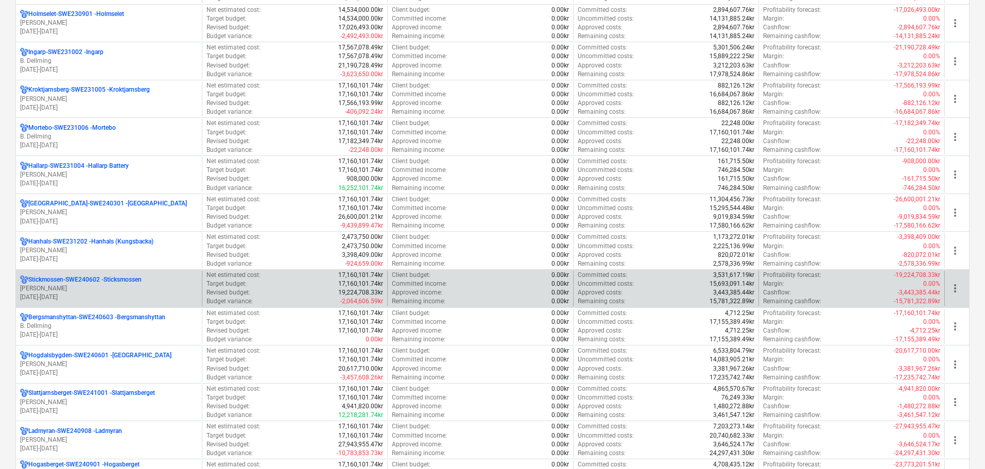
click at [116, 288] on p "[PERSON_NAME]" at bounding box center [109, 288] width 178 height 9
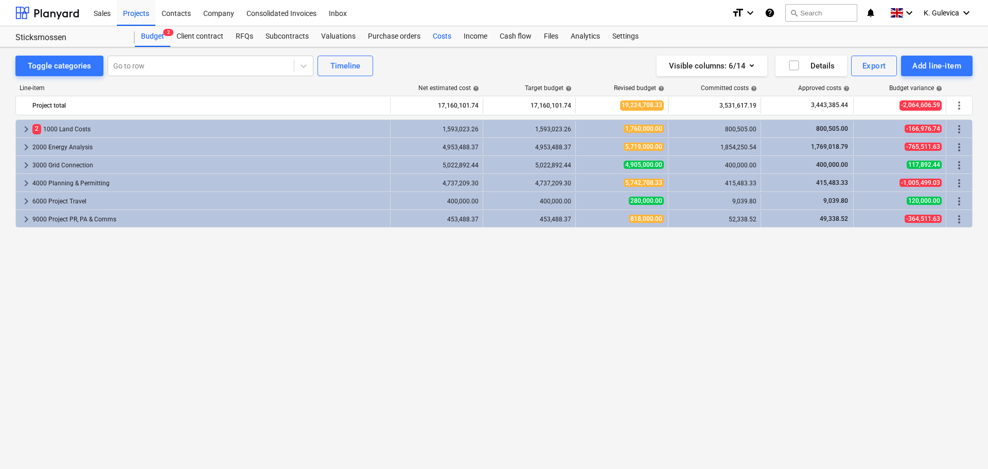
click at [443, 37] on div "Costs" at bounding box center [442, 36] width 31 height 21
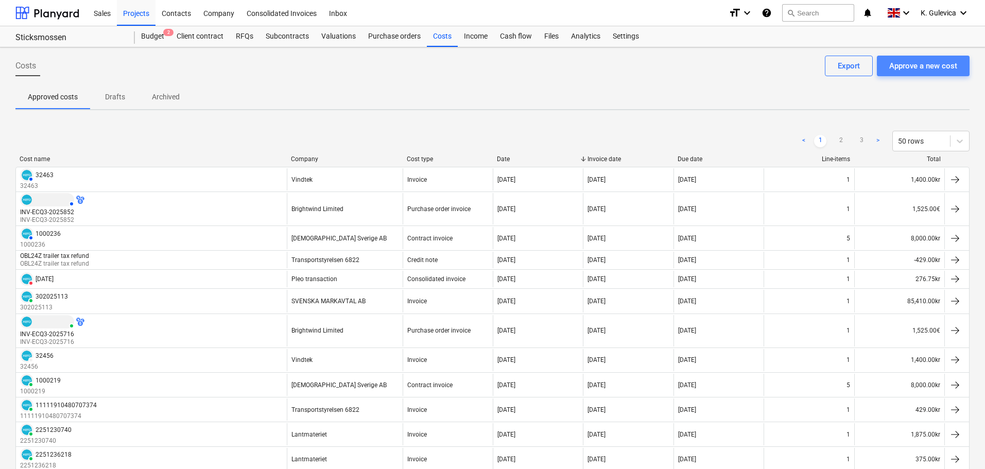
click at [937, 64] on div "Approve a new cost" at bounding box center [923, 65] width 68 height 13
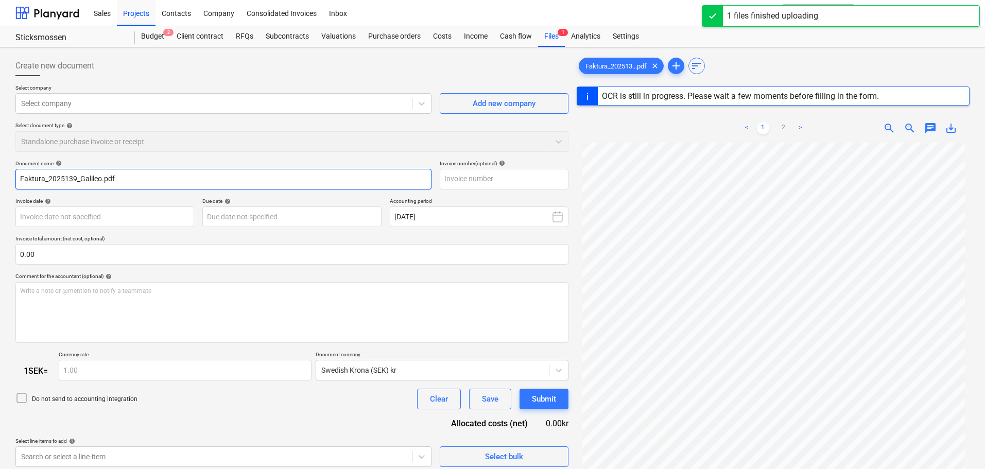
drag, startPoint x: 48, startPoint y: 178, endPoint x: 7, endPoint y: 180, distance: 41.8
click at [7, 180] on div "Create new document Select company Select company Add new company Select docume…" at bounding box center [492, 318] width 985 height 543
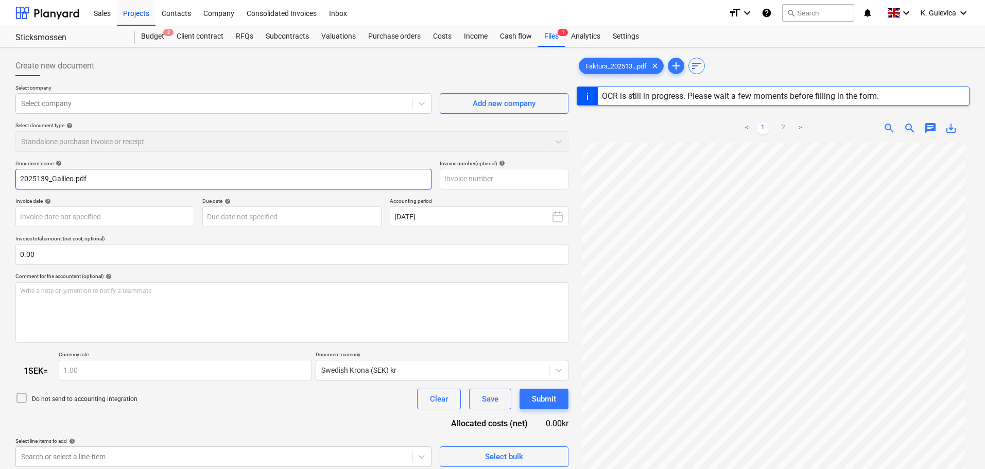
drag, startPoint x: 83, startPoint y: 178, endPoint x: 50, endPoint y: 177, distance: 33.0
click at [50, 177] on input "2025139_Galileo.pdf" at bounding box center [223, 179] width 416 height 21
type input "2025139"
drag, startPoint x: 47, startPoint y: 177, endPoint x: 12, endPoint y: 181, distance: 35.7
click at [10, 181] on div "Create new document Select company Select company Add new company Select docume…" at bounding box center [492, 318] width 985 height 543
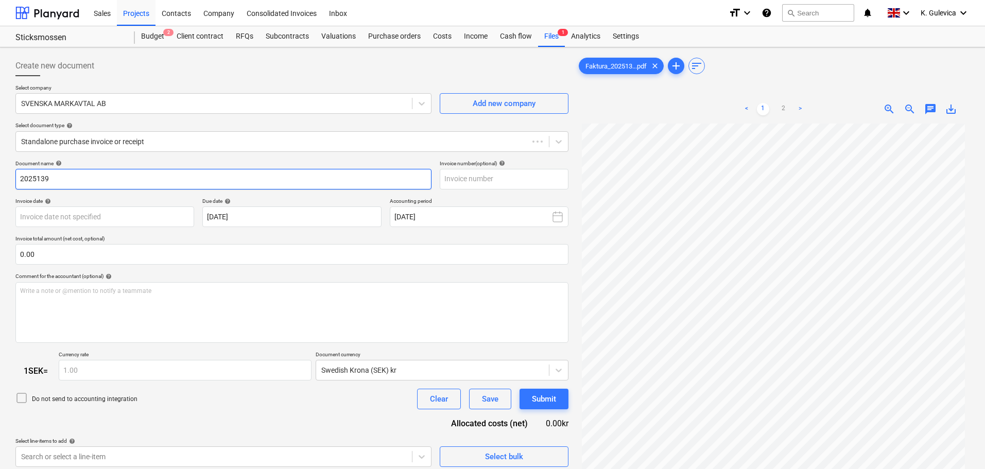
type input "[DATE]"
type input "2025139"
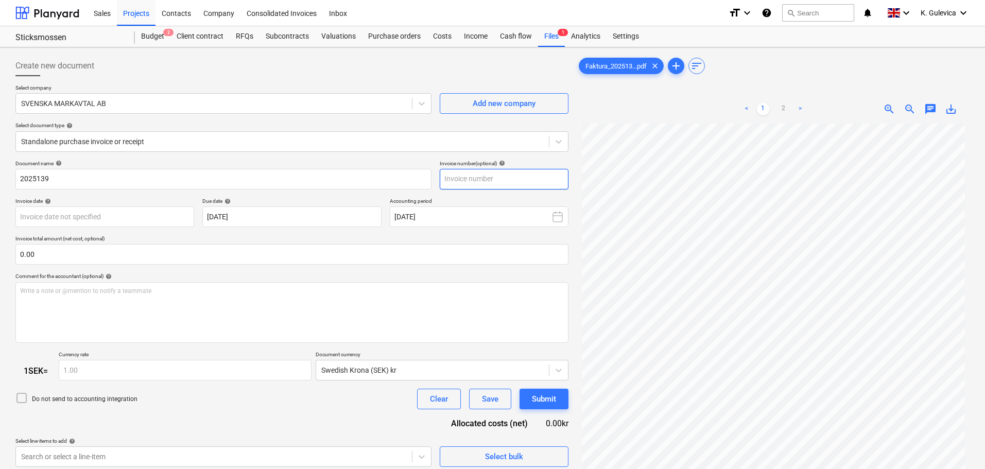
click at [464, 180] on input "text" at bounding box center [504, 179] width 129 height 21
paste input "2025139"
type input "2025139"
click at [147, 215] on body "Sales Projects Contacts Company Consolidated Invoices Inbox format_size keyboar…" at bounding box center [492, 234] width 985 height 469
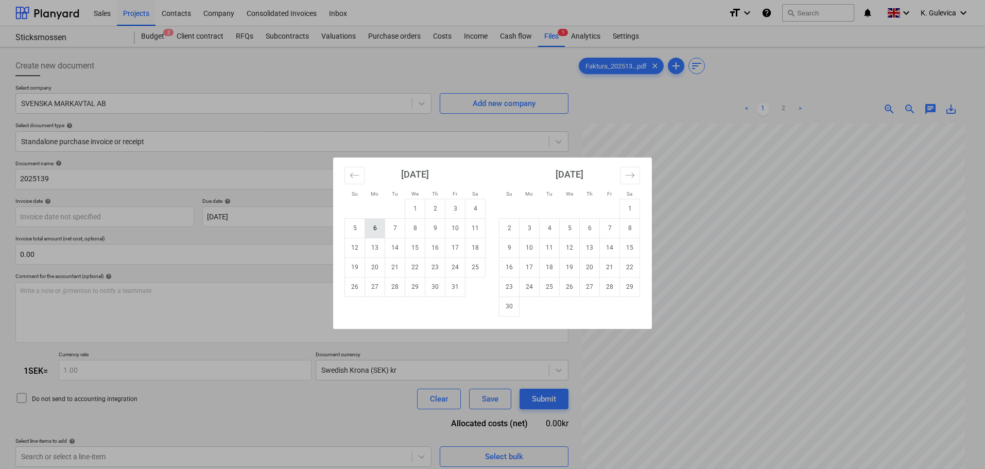
click at [378, 226] on td "6" at bounding box center [375, 228] width 20 height 20
type input "[DATE]"
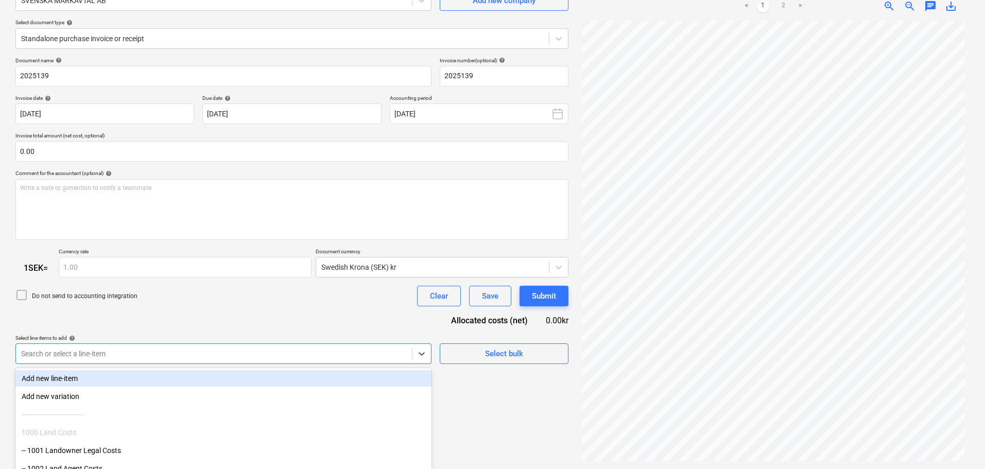
scroll to position [159, 0]
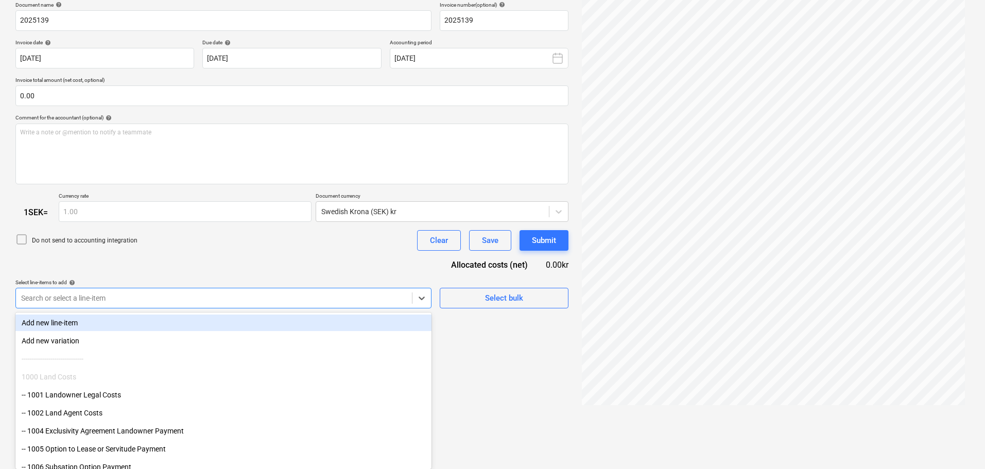
click at [199, 310] on body "Sales Projects Contacts Company Consolidated Invoices Inbox format_size keyboar…" at bounding box center [492, 75] width 985 height 469
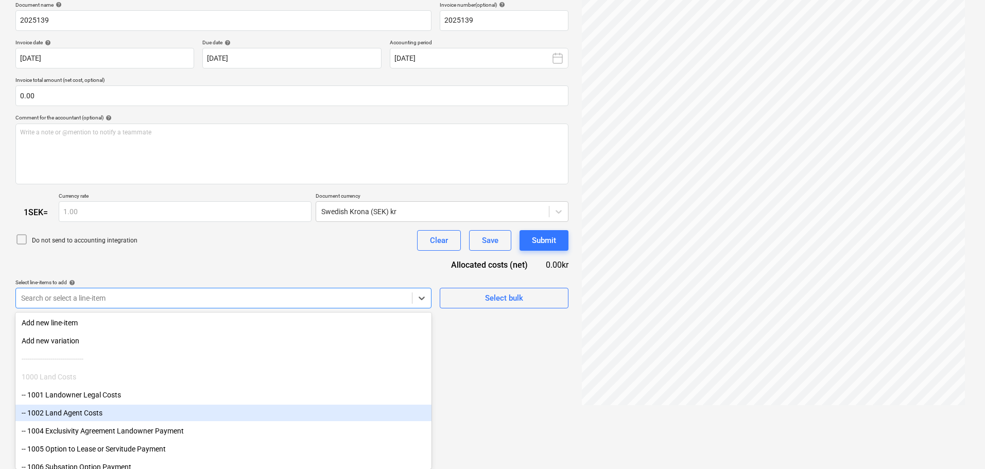
click at [92, 413] on div "-- 1002 Land Agent Costs" at bounding box center [223, 413] width 416 height 16
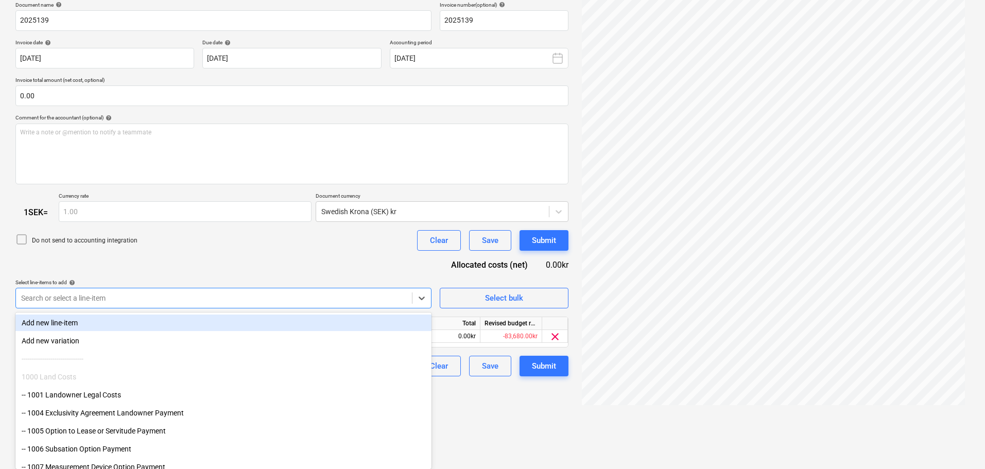
scroll to position [103, 0]
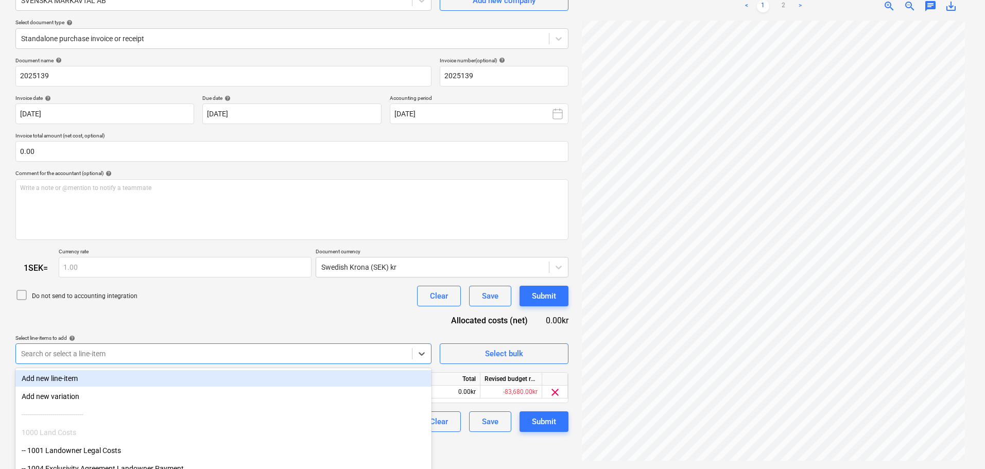
click at [340, 261] on div "Document name help 2025139 Invoice number (optional) help 2025139 Invoice date …" at bounding box center [291, 244] width 553 height 375
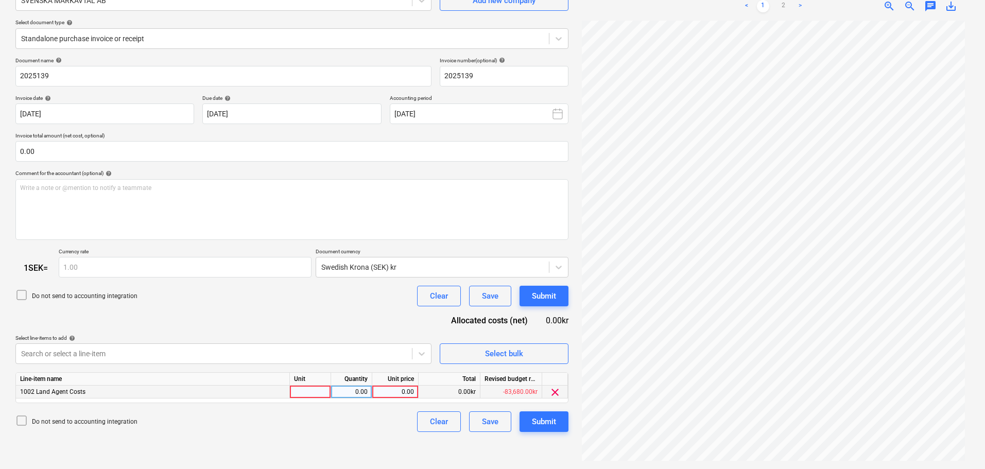
click at [399, 394] on div "0.00" at bounding box center [395, 391] width 38 height 13
type input "71380"
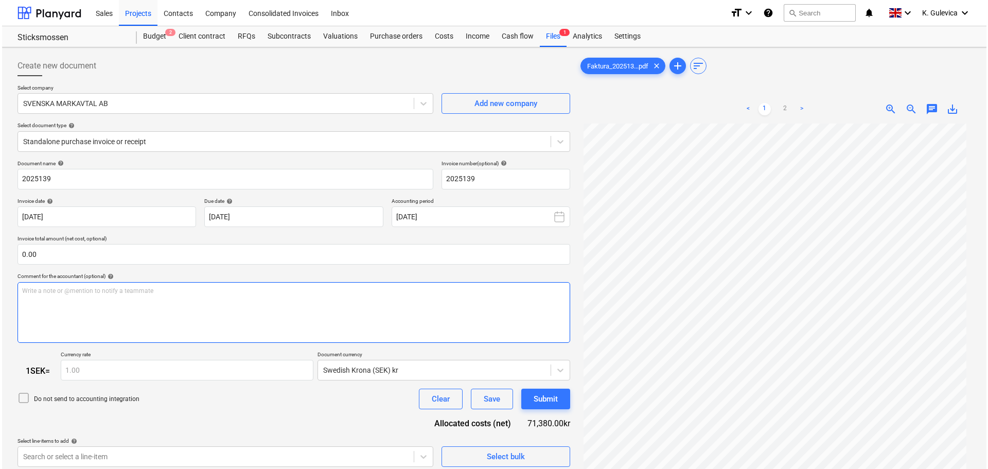
scroll to position [103, 0]
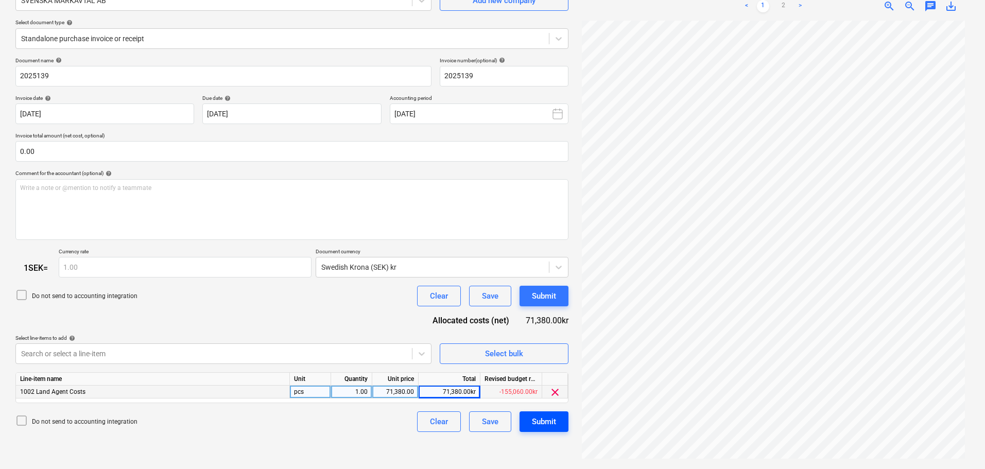
click at [541, 424] on div "Submit" at bounding box center [544, 421] width 24 height 13
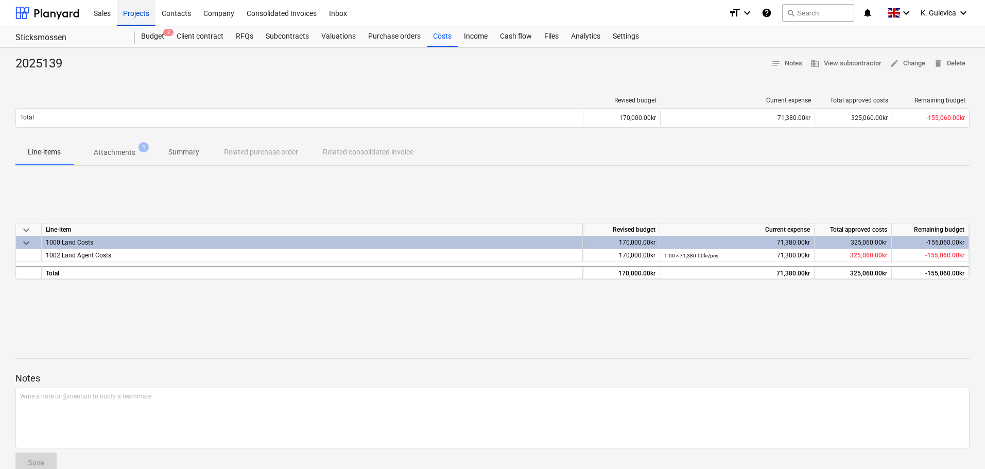
click at [137, 11] on div "Projects" at bounding box center [136, 12] width 39 height 26
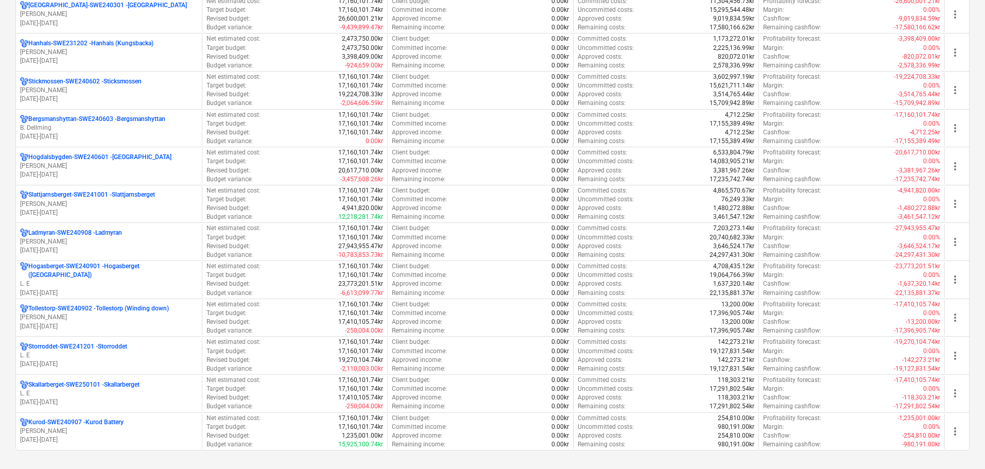
scroll to position [823, 0]
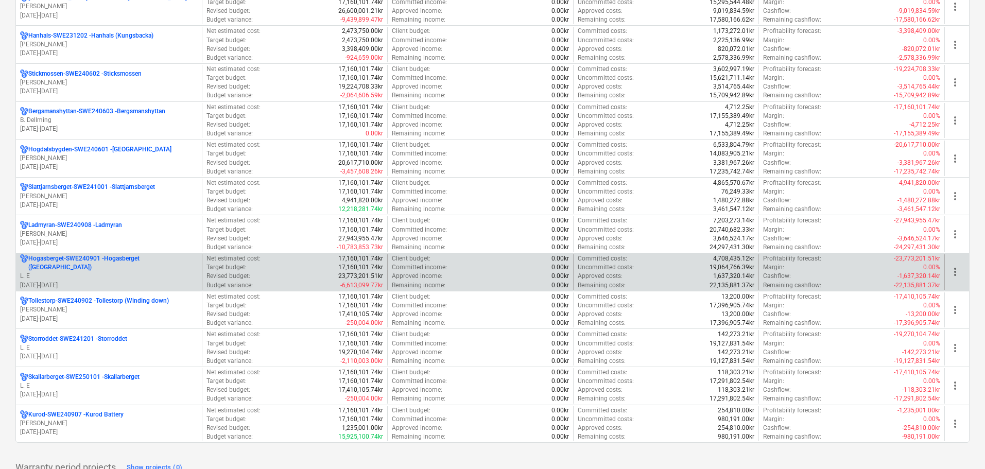
click at [122, 266] on p "[GEOGRAPHIC_DATA]-SWE240901 - [GEOGRAPHIC_DATA] ([GEOGRAPHIC_DATA])" at bounding box center [112, 262] width 169 height 17
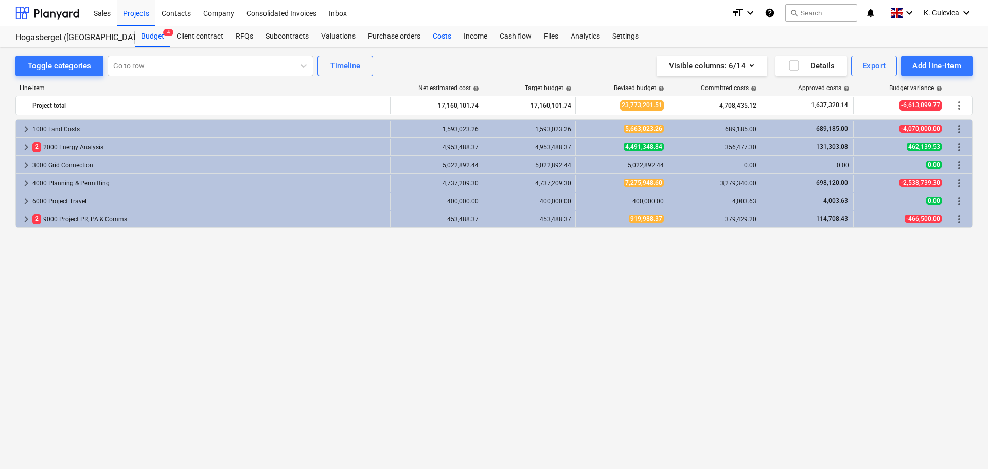
click at [442, 36] on div "Costs" at bounding box center [442, 36] width 31 height 21
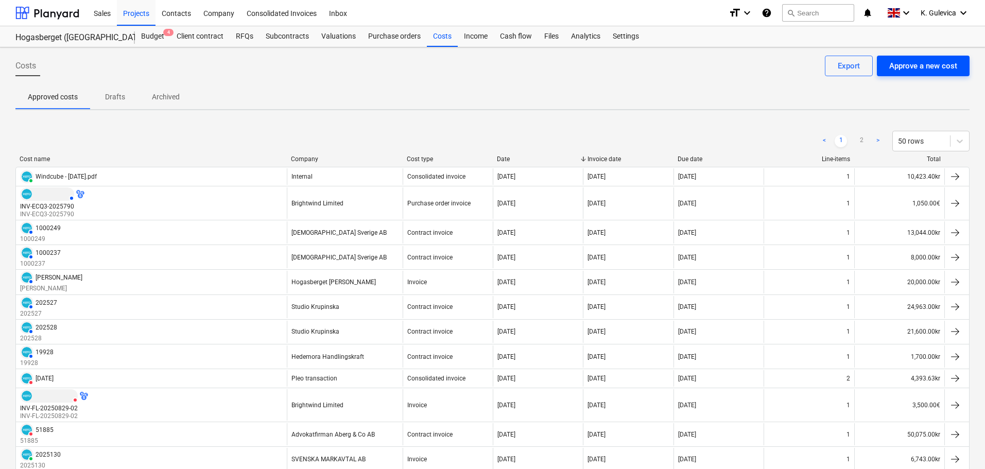
click at [945, 68] on div "Approve a new cost" at bounding box center [923, 65] width 68 height 13
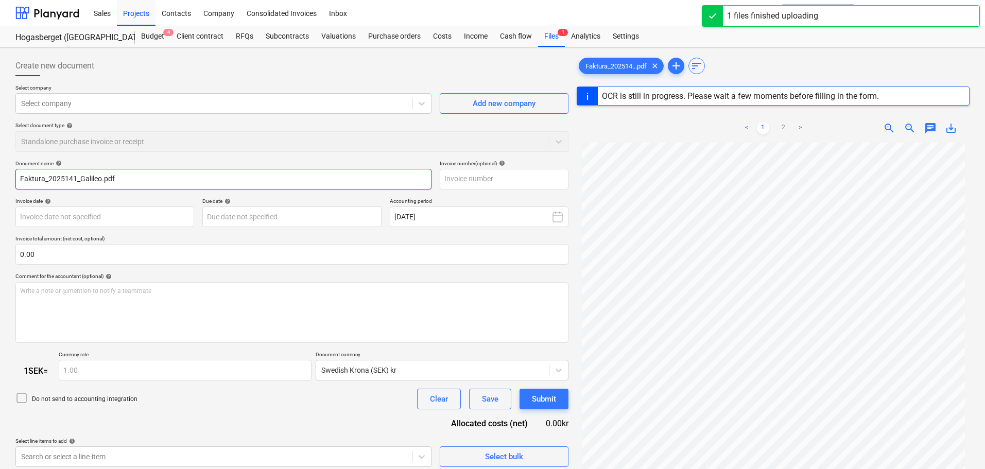
drag, startPoint x: 48, startPoint y: 178, endPoint x: -21, endPoint y: 181, distance: 68.5
click at [0, 181] on html "Sales Projects Contacts Company Consolidated Invoices Inbox format_size keyboar…" at bounding box center [492, 234] width 985 height 469
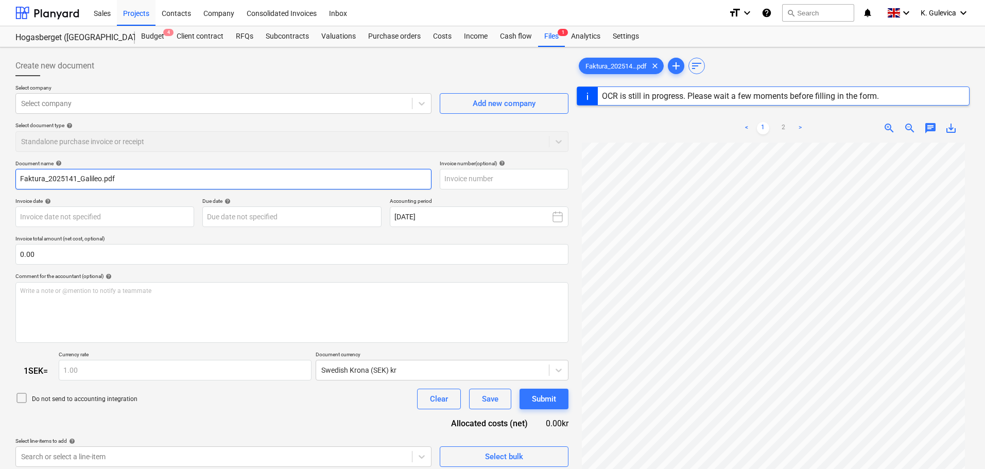
type input "2025141_Galileo.pdf"
drag, startPoint x: 112, startPoint y: 177, endPoint x: 48, endPoint y: 169, distance: 64.3
click at [48, 169] on input "2025141_Galileo.pdf" at bounding box center [223, 179] width 416 height 21
type input "[DATE]"
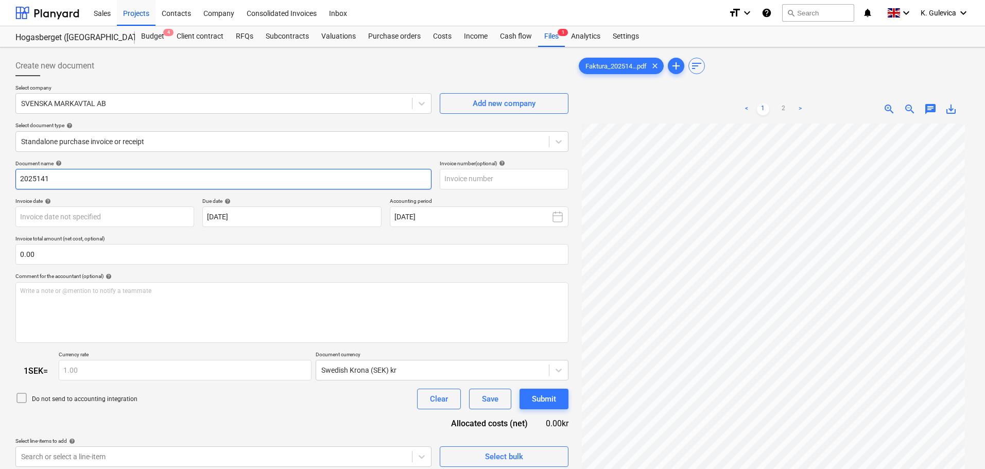
drag, startPoint x: 32, startPoint y: 179, endPoint x: 6, endPoint y: 179, distance: 26.2
click at [6, 179] on div "Create new document Select company SVENSKA MARKAVTAL AB Add new company Select …" at bounding box center [492, 309] width 985 height 524
type input "2025141"
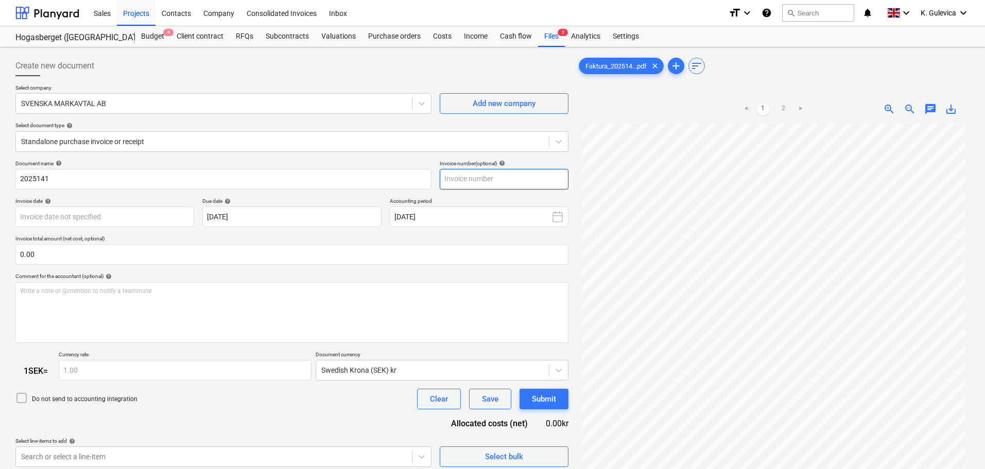
click at [497, 179] on input "text" at bounding box center [504, 179] width 129 height 21
paste input "2025141"
type input "2025141"
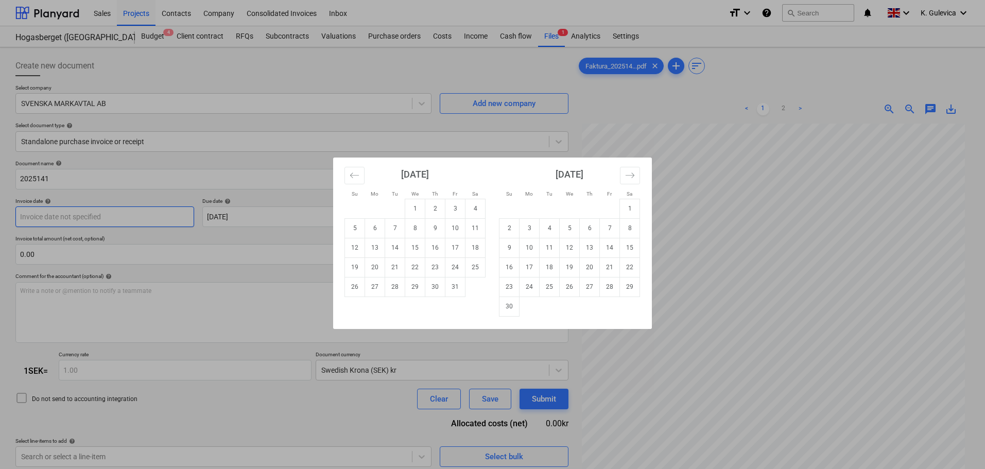
click at [155, 214] on body "Sales Projects Contacts Company Consolidated Invoices Inbox format_size keyboar…" at bounding box center [492, 234] width 985 height 469
click at [374, 226] on td "6" at bounding box center [375, 228] width 20 height 20
type input "[DATE]"
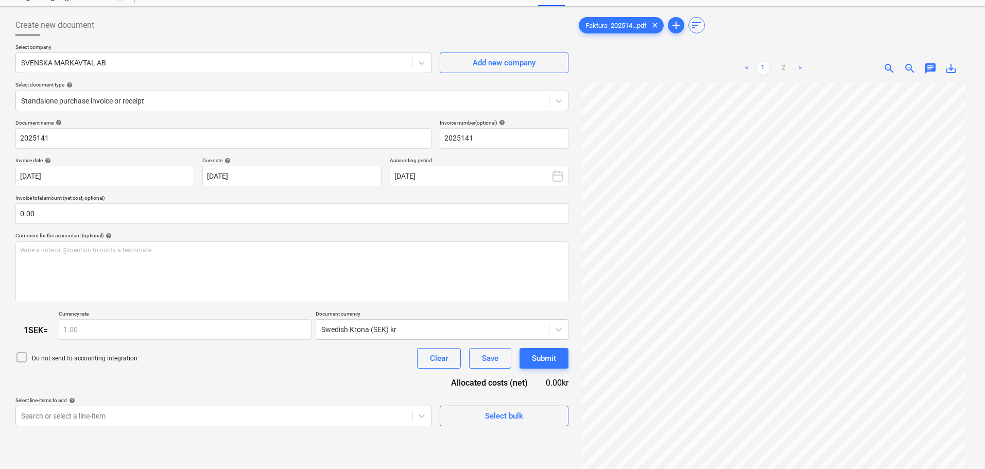
scroll to position [103, 0]
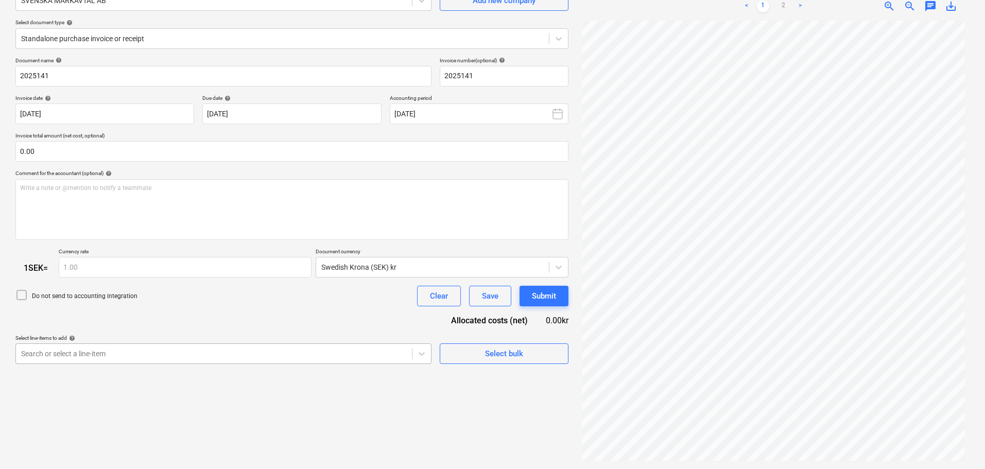
click at [271, 354] on body "Sales Projects Contacts Company Consolidated Invoices Inbox format_size keyboar…" at bounding box center [492, 131] width 985 height 469
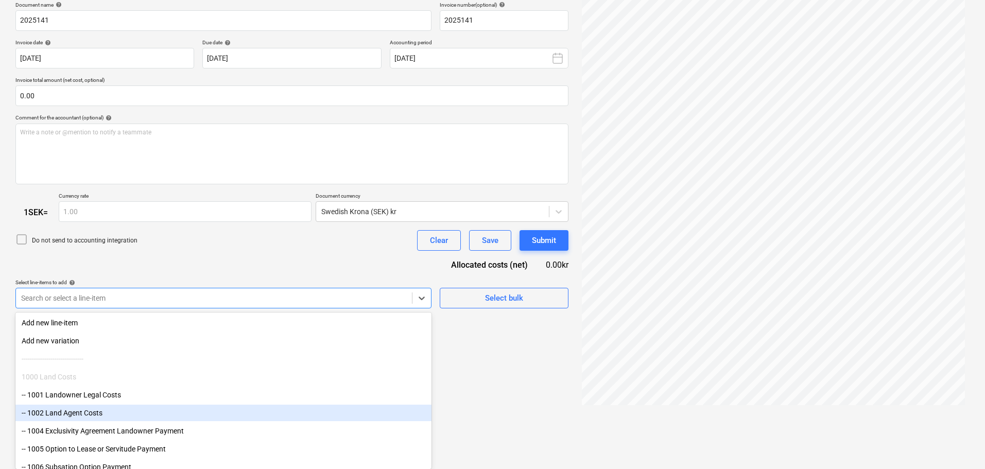
click at [74, 412] on div "-- 1002 Land Agent Costs" at bounding box center [223, 413] width 416 height 16
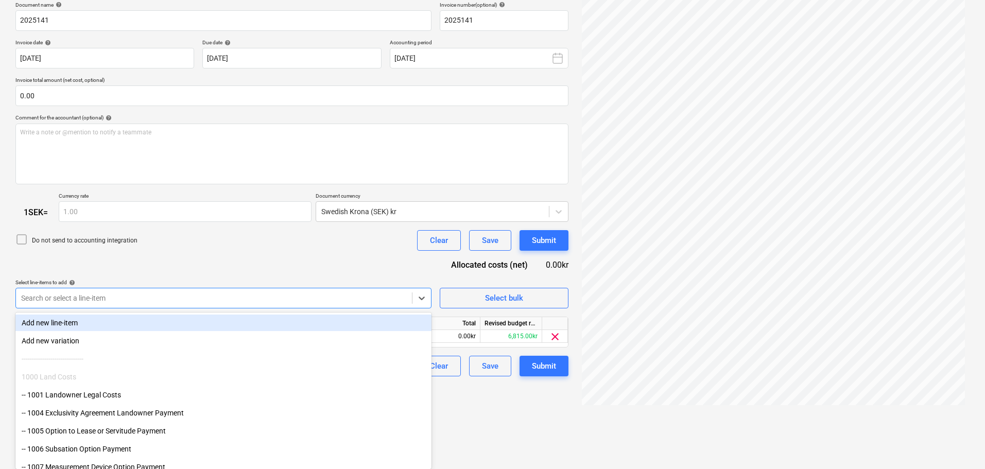
click at [194, 254] on div "Document name help 2025141 Invoice number (optional) help 2025141 Invoice date …" at bounding box center [291, 189] width 553 height 375
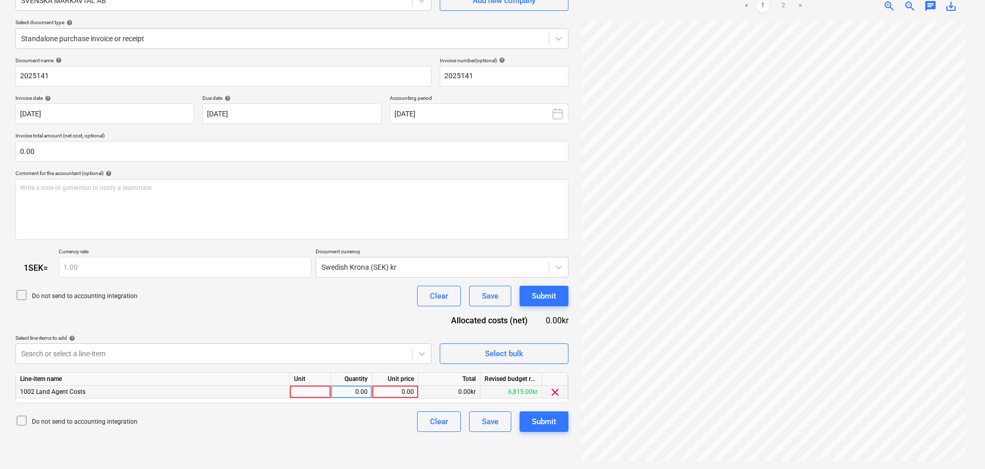
click at [389, 393] on div "0.00" at bounding box center [395, 391] width 38 height 13
type input "36282"
click at [548, 422] on div "Submit" at bounding box center [544, 421] width 24 height 13
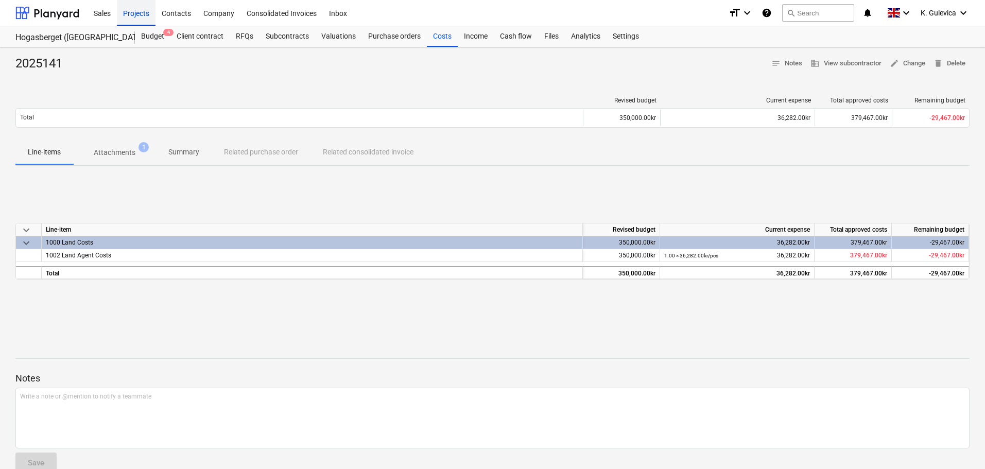
click at [139, 15] on div "Projects" at bounding box center [136, 12] width 39 height 26
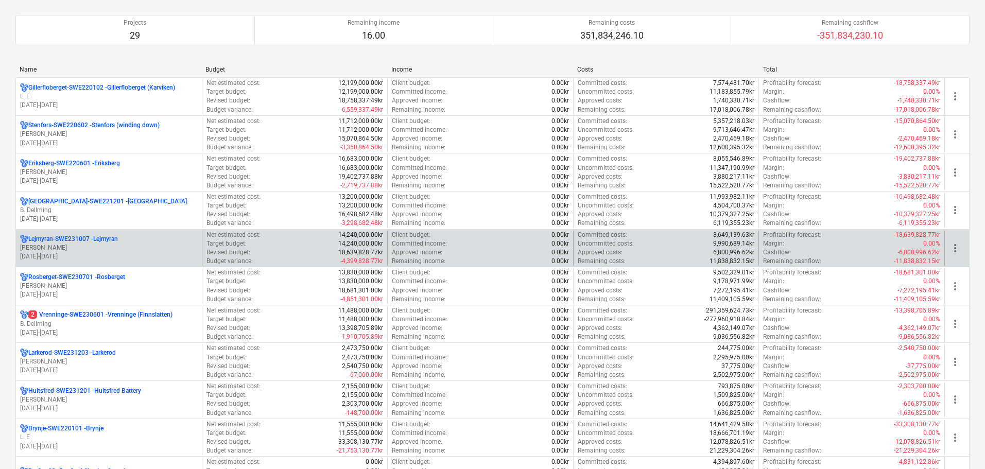
scroll to position [103, 0]
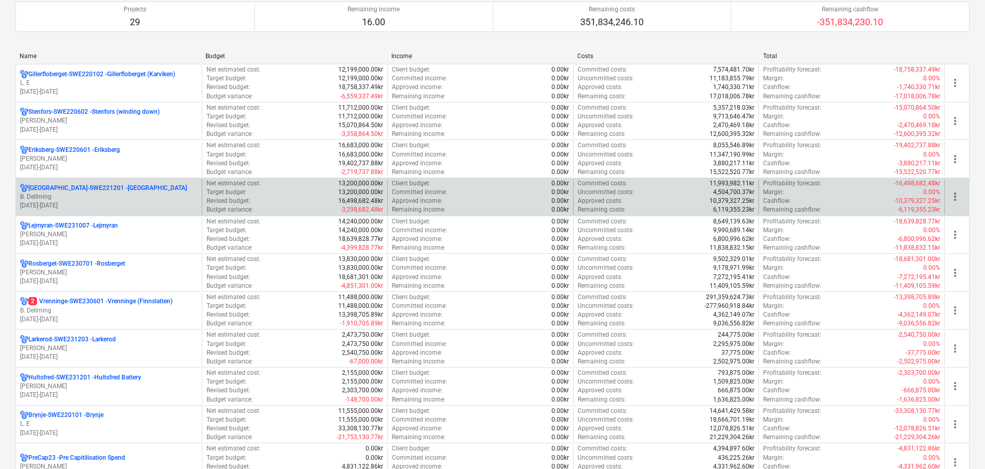
click at [125, 197] on p "B. Dellming" at bounding box center [109, 196] width 178 height 9
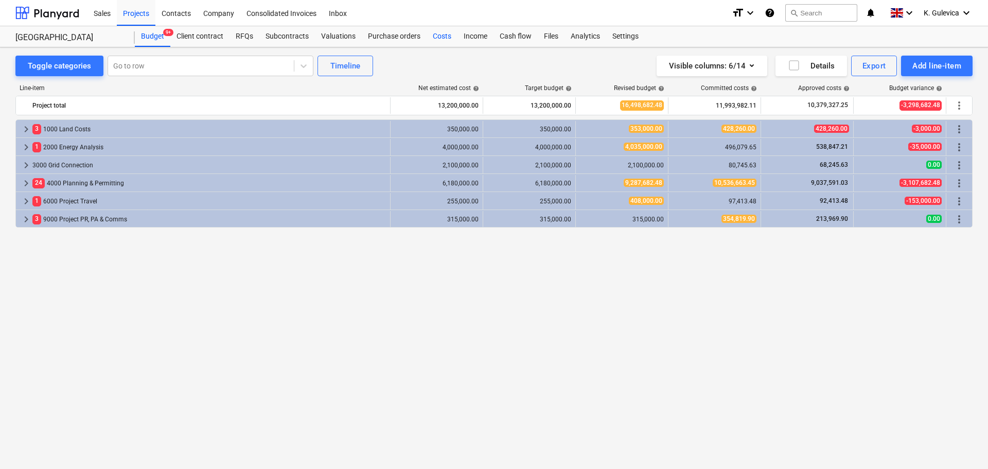
click at [441, 38] on div "Costs" at bounding box center [442, 36] width 31 height 21
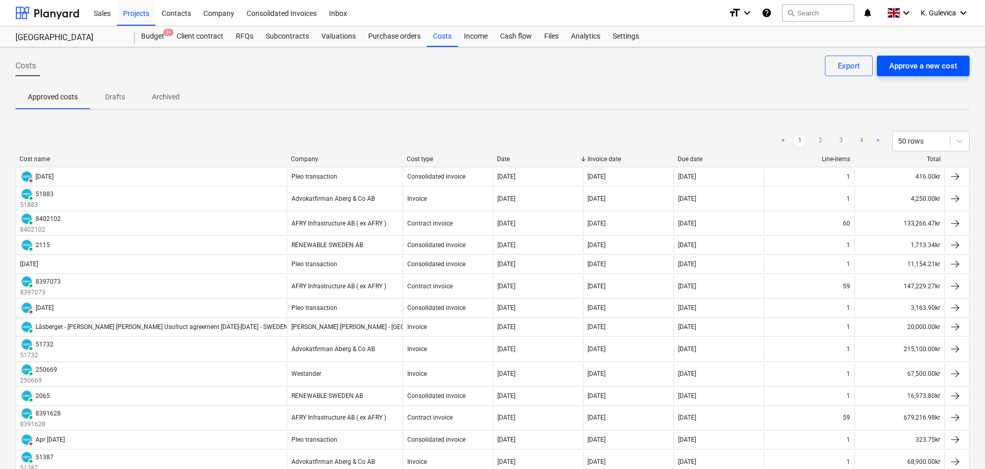
click at [925, 69] on div "Approve a new cost" at bounding box center [923, 65] width 68 height 13
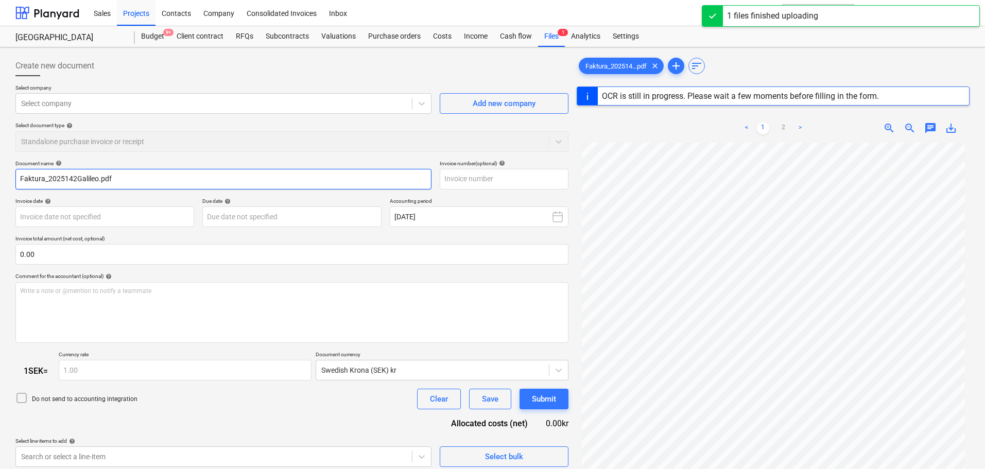
drag, startPoint x: 49, startPoint y: 178, endPoint x: 4, endPoint y: 175, distance: 44.8
click at [4, 175] on div "Create new document Select company Select company Add new company Select docume…" at bounding box center [492, 318] width 985 height 543
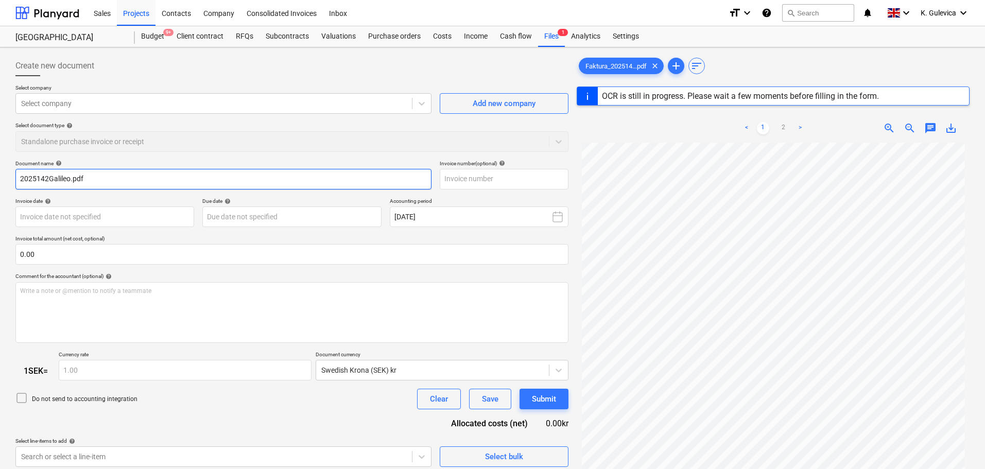
drag, startPoint x: 82, startPoint y: 176, endPoint x: 49, endPoint y: 178, distance: 33.0
click at [49, 178] on input "2025142Galileo.pdf" at bounding box center [223, 179] width 416 height 21
type input "2025142"
drag, startPoint x: 58, startPoint y: 178, endPoint x: 35, endPoint y: 182, distance: 23.4
click at [0, 181] on html "Sales Projects Contacts Company Consolidated Invoices Inbox format_size keyboar…" at bounding box center [492, 234] width 985 height 469
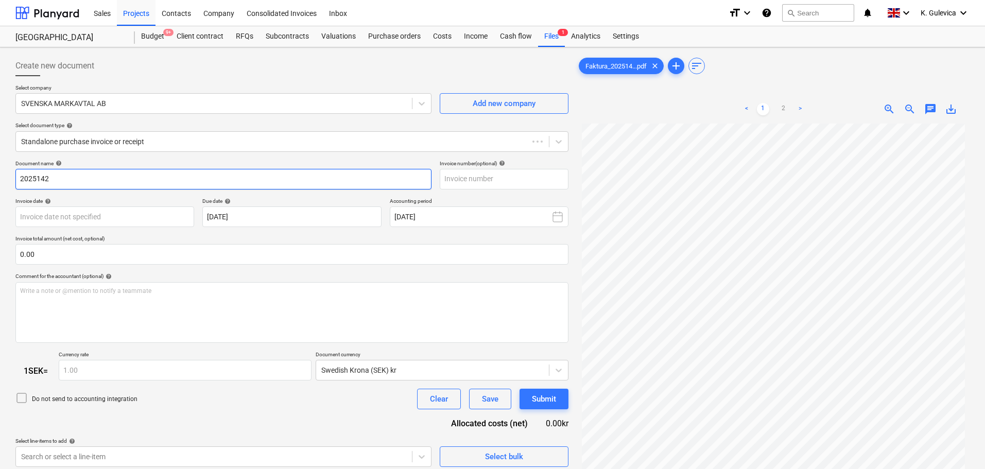
type input "[DATE]"
type input "2025142"
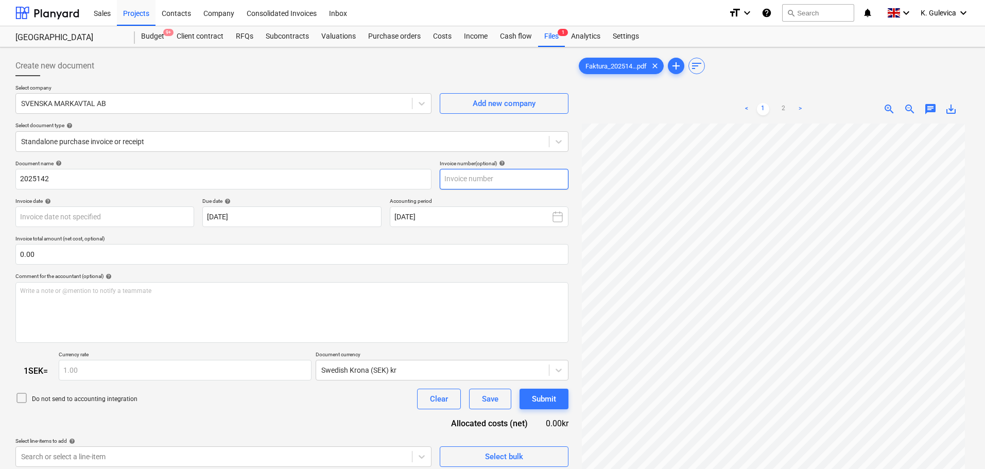
click at [464, 178] on input "text" at bounding box center [504, 179] width 129 height 21
paste input "2025142"
type input "2025142"
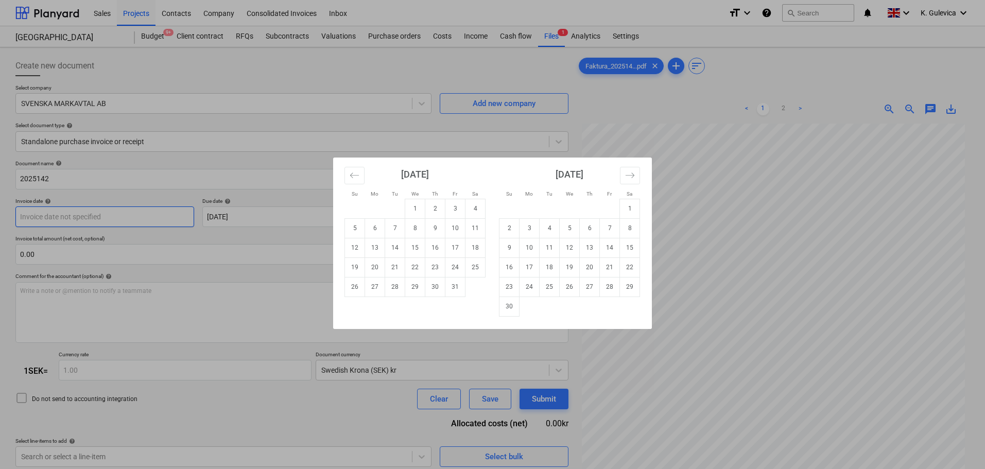
click at [122, 216] on body "Sales Projects Contacts Company Consolidated Invoices Inbox format_size keyboar…" at bounding box center [492, 234] width 985 height 469
click at [376, 228] on td "6" at bounding box center [375, 228] width 20 height 20
type input "[DATE]"
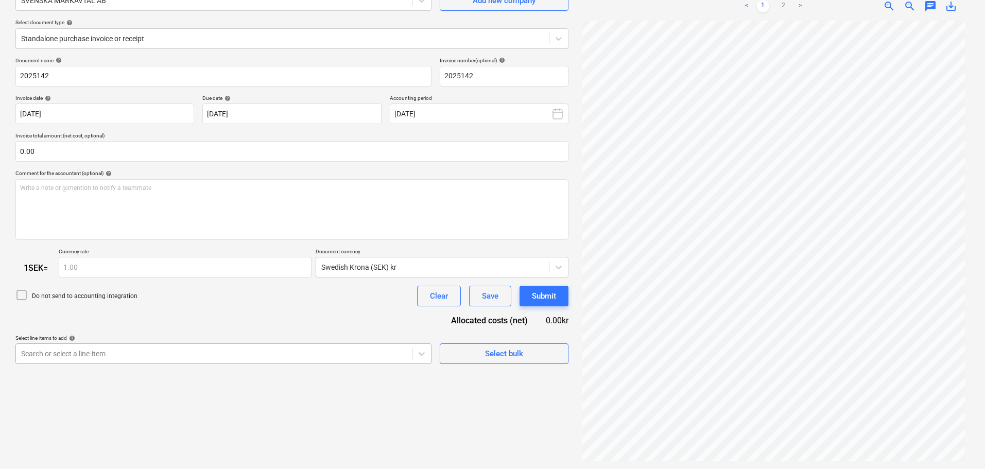
click at [235, 352] on body "Sales Projects Contacts Company Consolidated Invoices Inbox format_size keyboar…" at bounding box center [492, 131] width 985 height 469
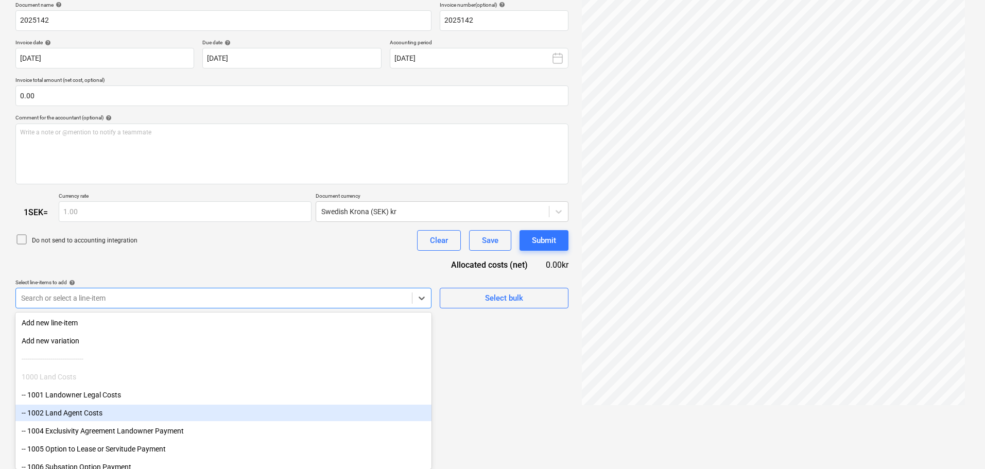
click at [83, 415] on div "-- 1002 Land Agent Costs" at bounding box center [223, 413] width 416 height 16
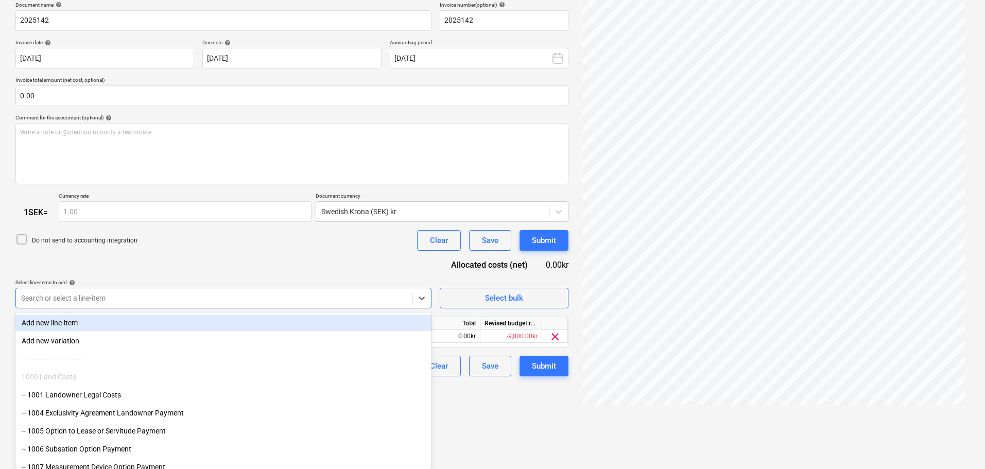
click at [182, 261] on div "Document name help 2025142 Invoice number (optional) help 2025142 Invoice date …" at bounding box center [291, 189] width 553 height 375
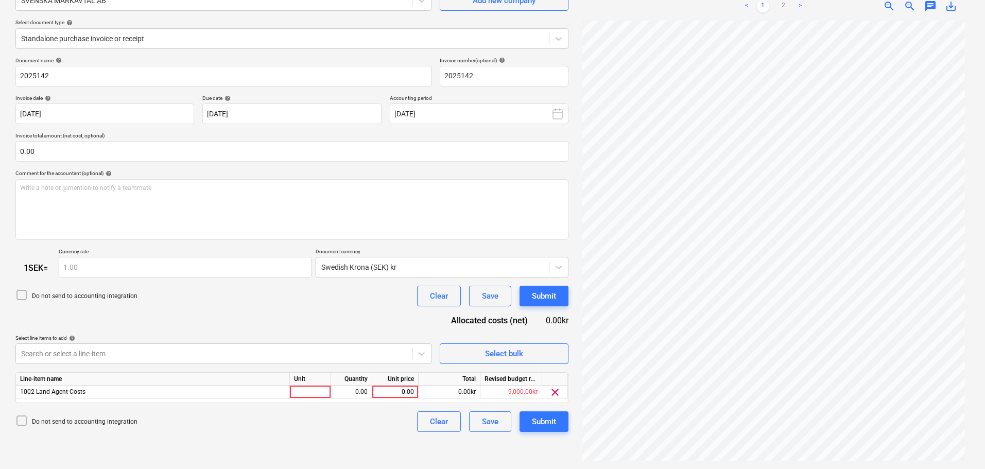
scroll to position [103, 0]
click at [403, 393] on div "0.00" at bounding box center [395, 391] width 38 height 13
type input "2910"
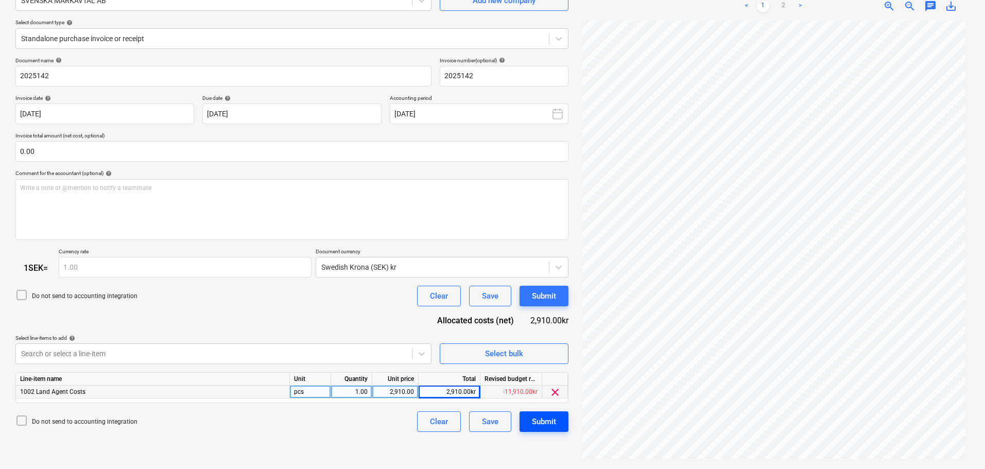
click at [548, 419] on div "Submit" at bounding box center [544, 421] width 24 height 13
